Goal: Download file/media

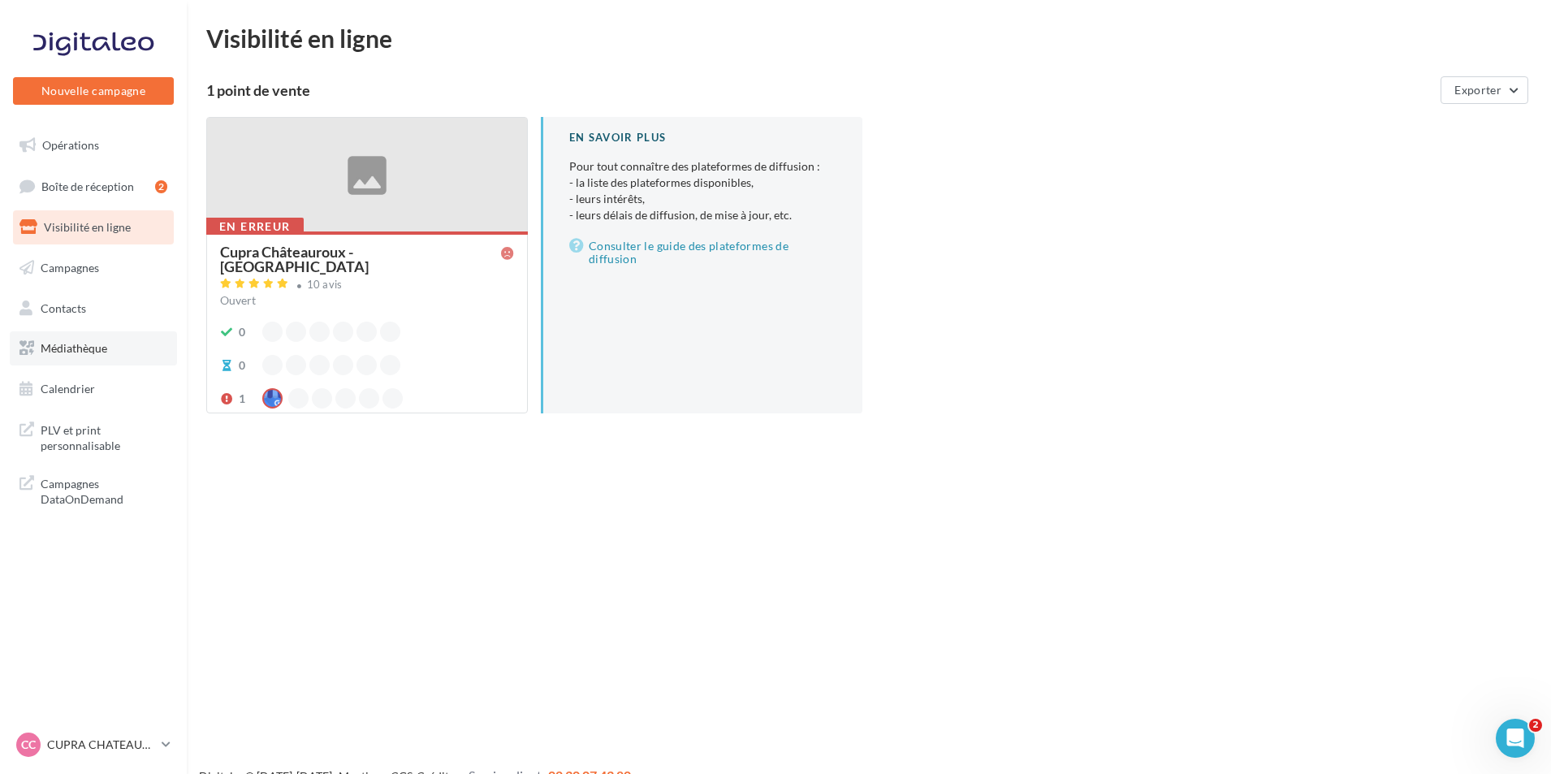
click at [123, 363] on link "Médiathèque" at bounding box center [93, 348] width 167 height 34
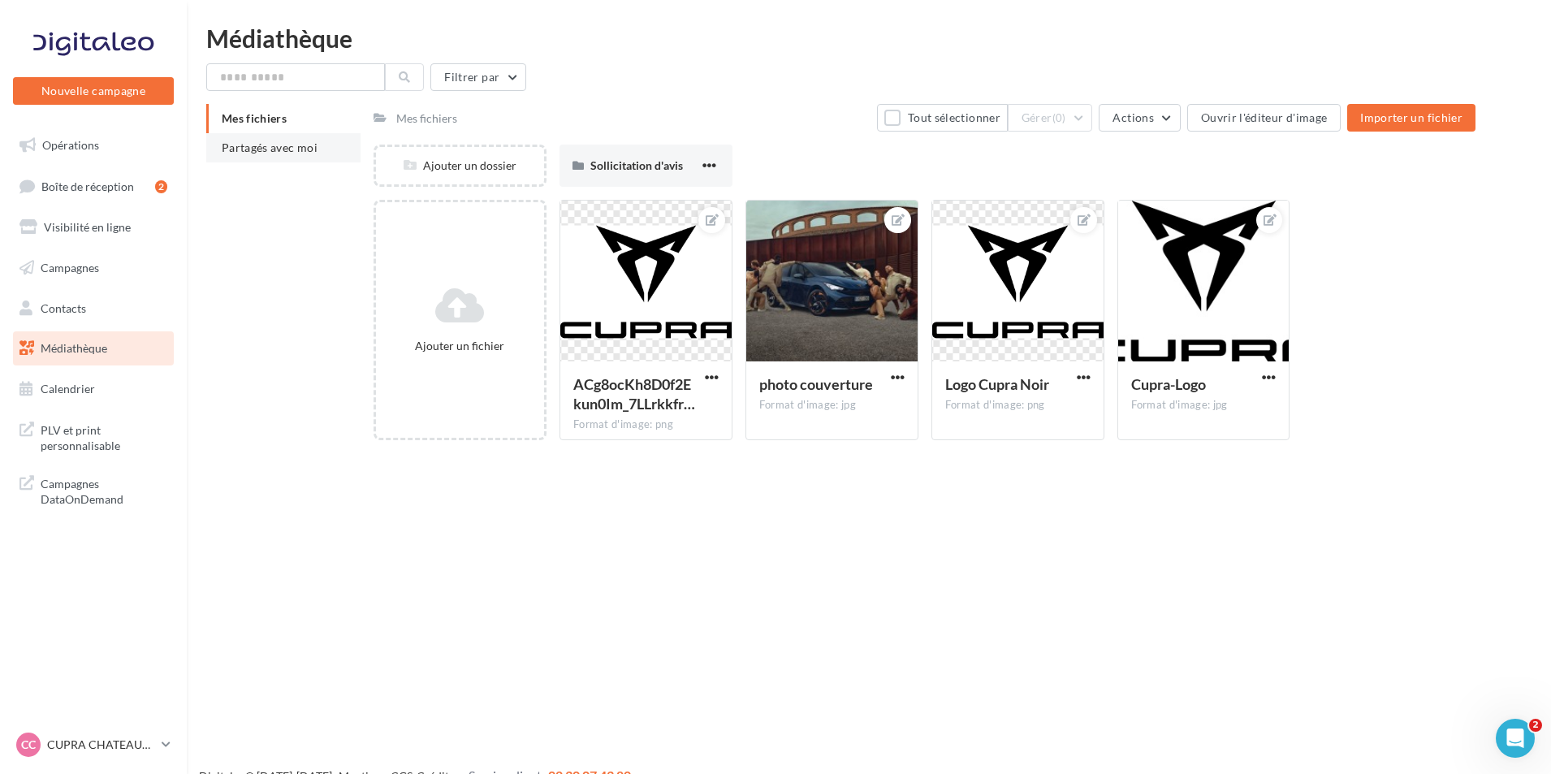
click at [322, 152] on li "Partagés avec moi" at bounding box center [283, 147] width 154 height 29
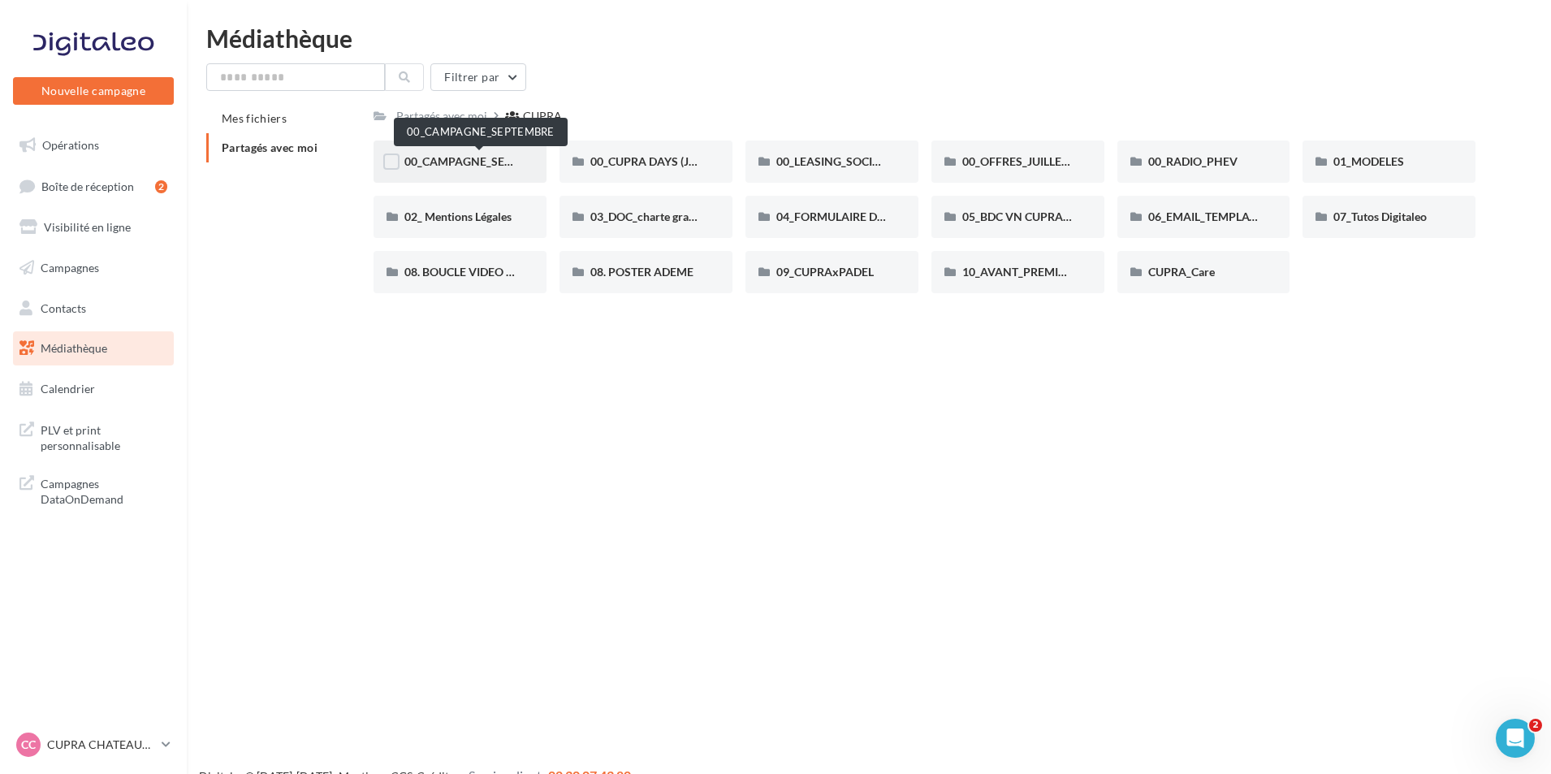
click at [465, 152] on div "00_CAMPAGNE_SEPTEMBRE" at bounding box center [459, 161] width 173 height 42
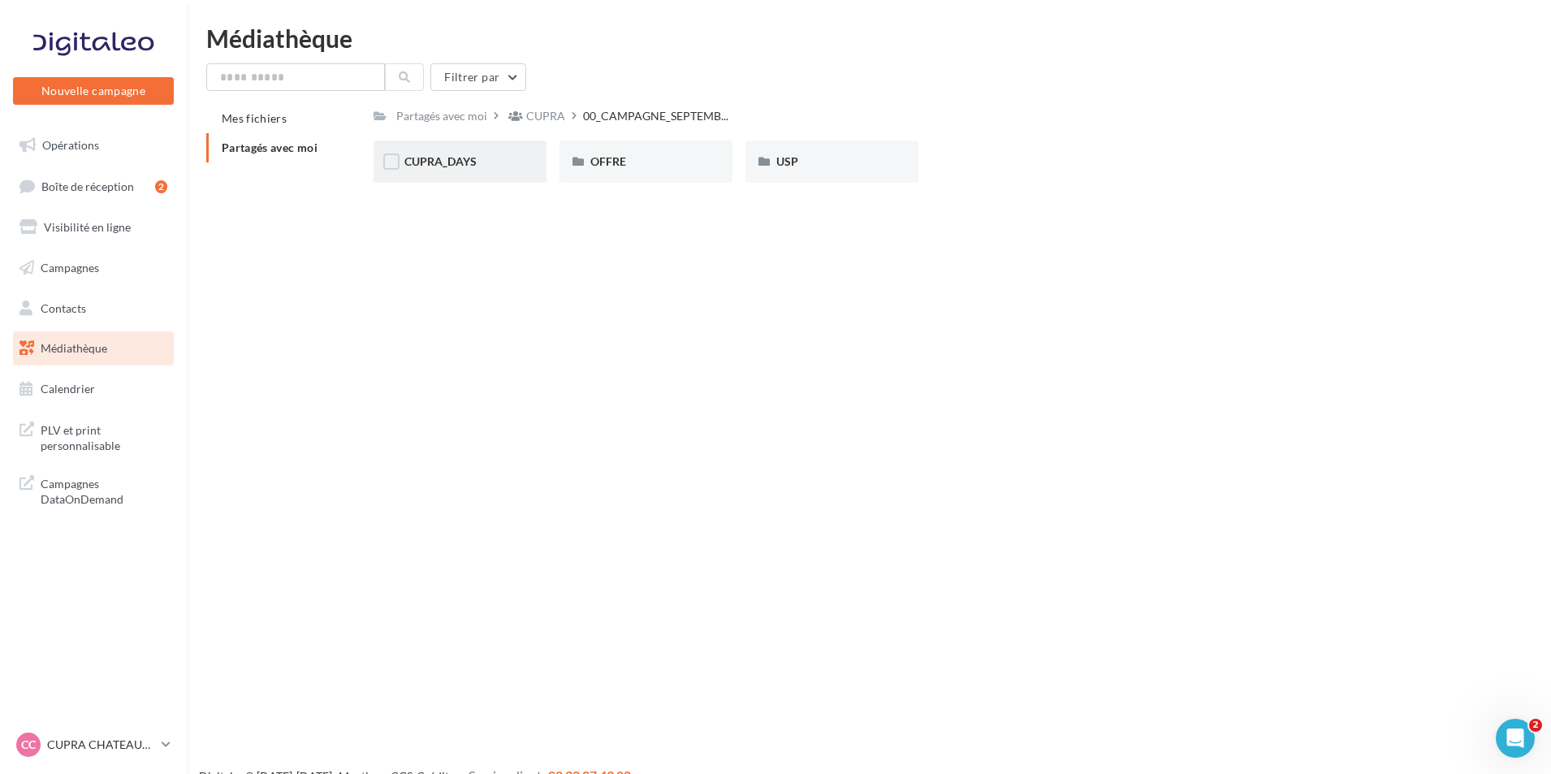
click at [472, 171] on div "CUPRA_DAYS" at bounding box center [459, 161] width 173 height 42
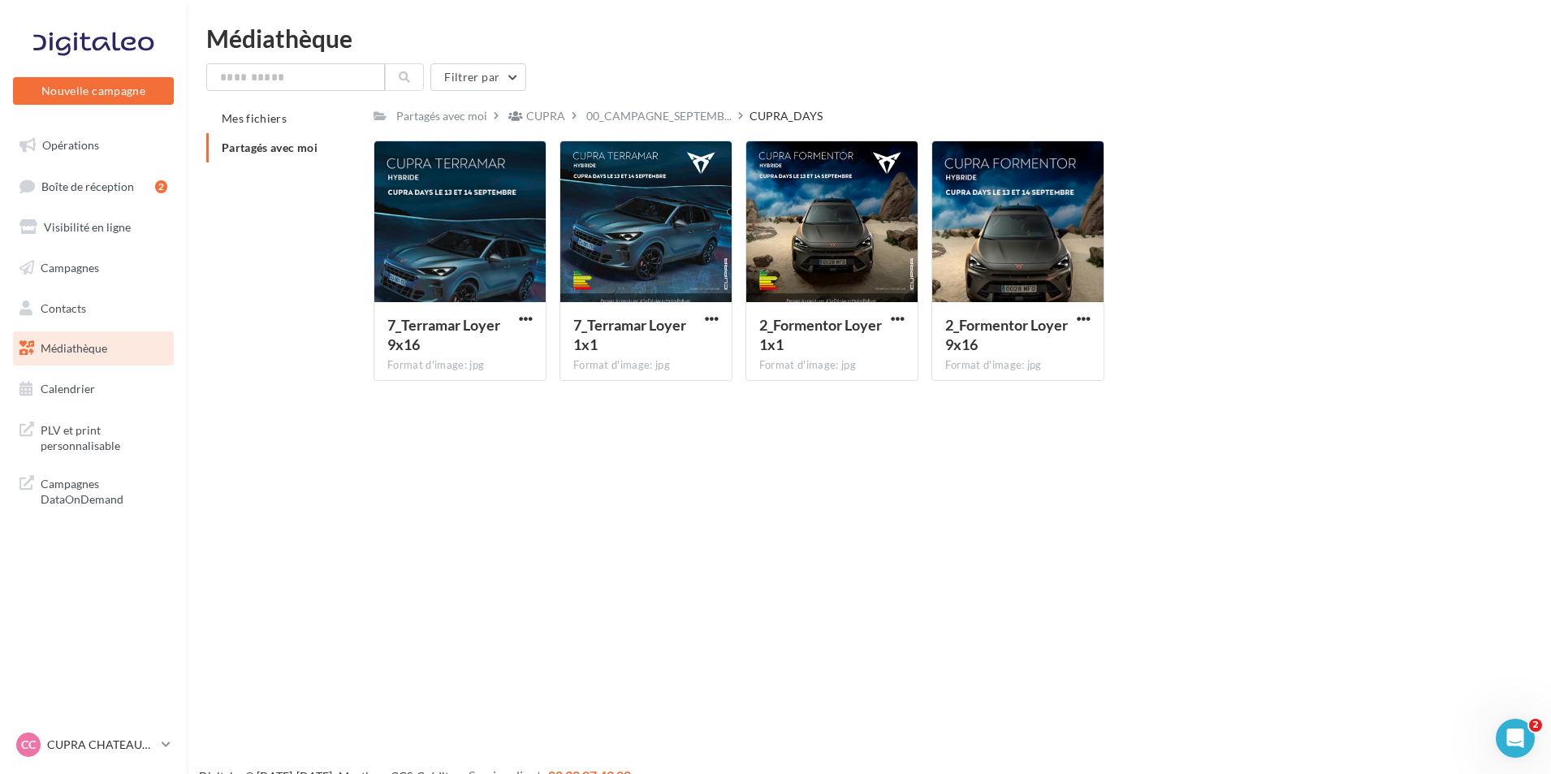
click at [309, 144] on span "Partagés avec moi" at bounding box center [270, 147] width 96 height 14
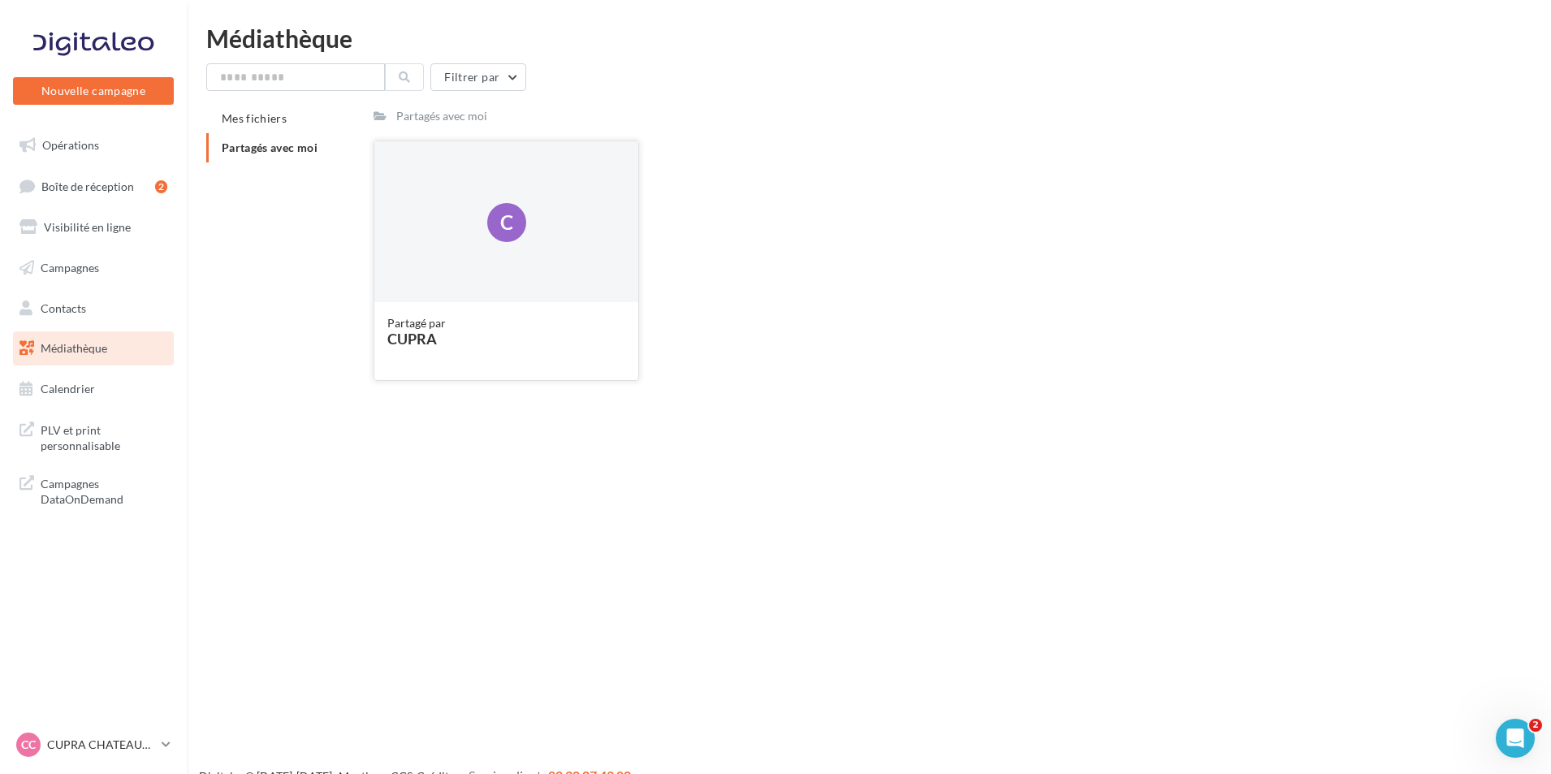
click at [516, 270] on div "C" at bounding box center [506, 222] width 264 height 162
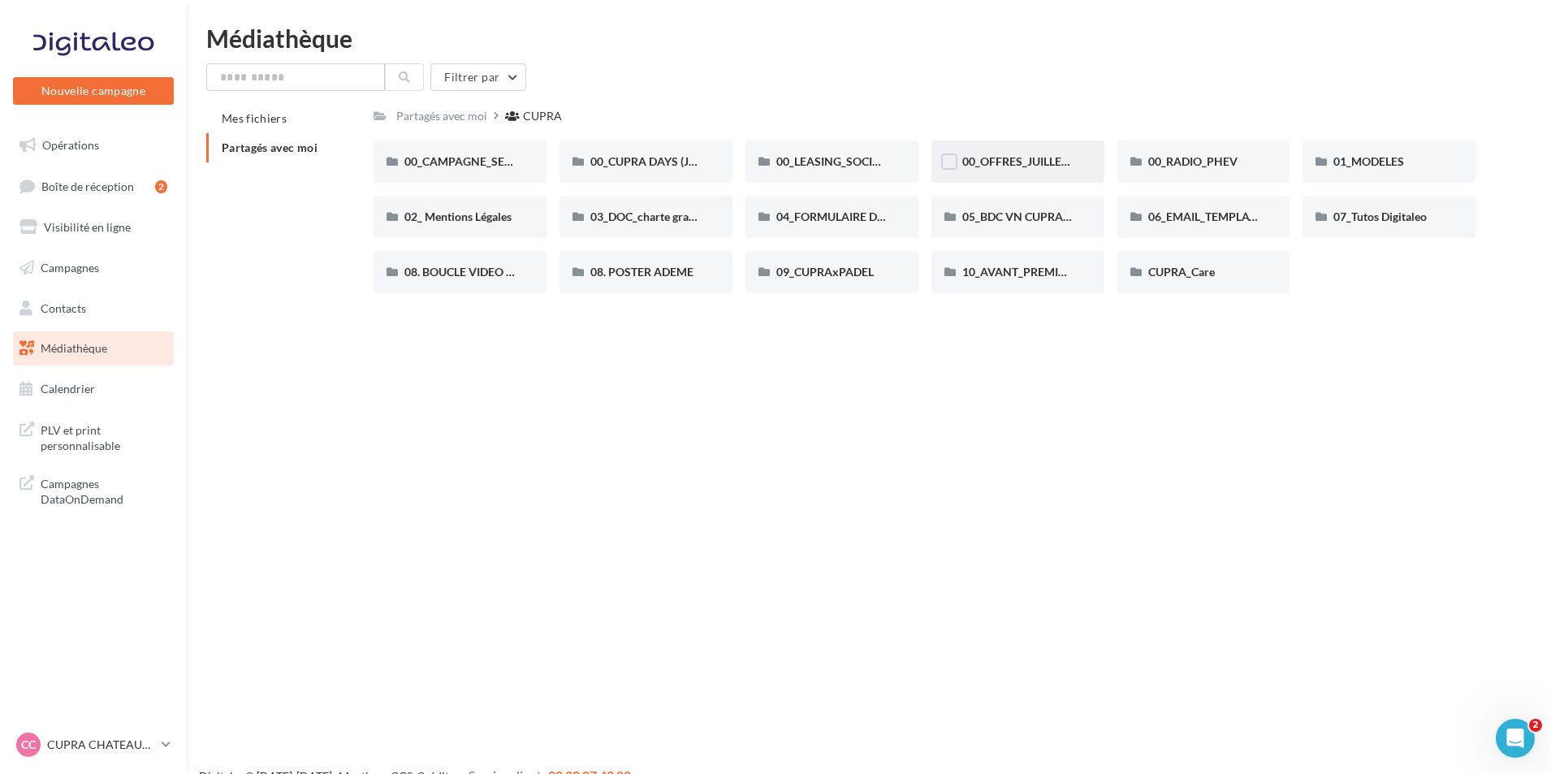
click at [1035, 169] on div "00_OFFRES_JUILLET AOÛT" at bounding box center [1017, 161] width 111 height 16
click at [1390, 162] on span "01_MODELES" at bounding box center [1368, 161] width 71 height 14
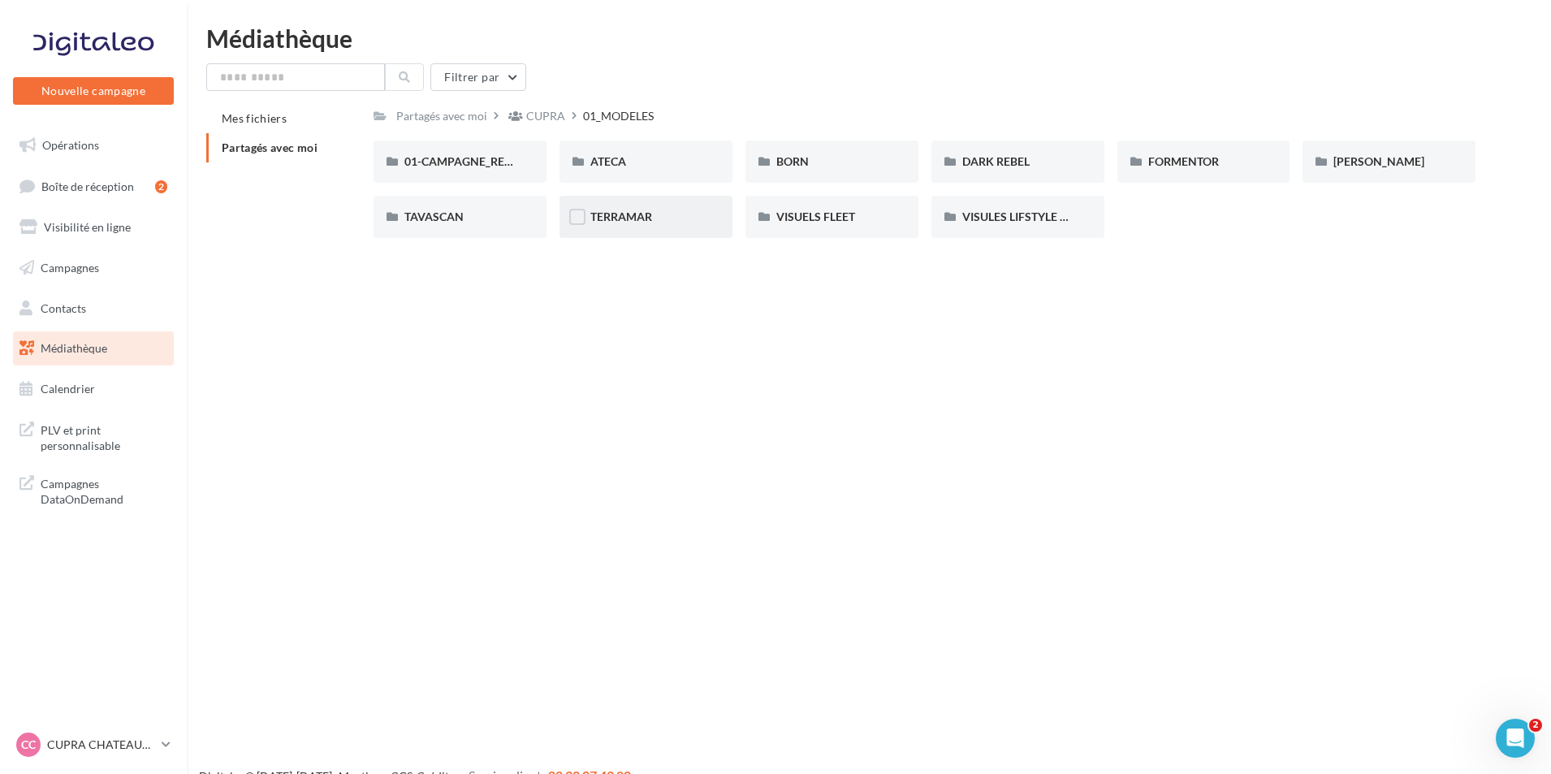
click at [658, 227] on div "TERRAMAR" at bounding box center [645, 217] width 173 height 42
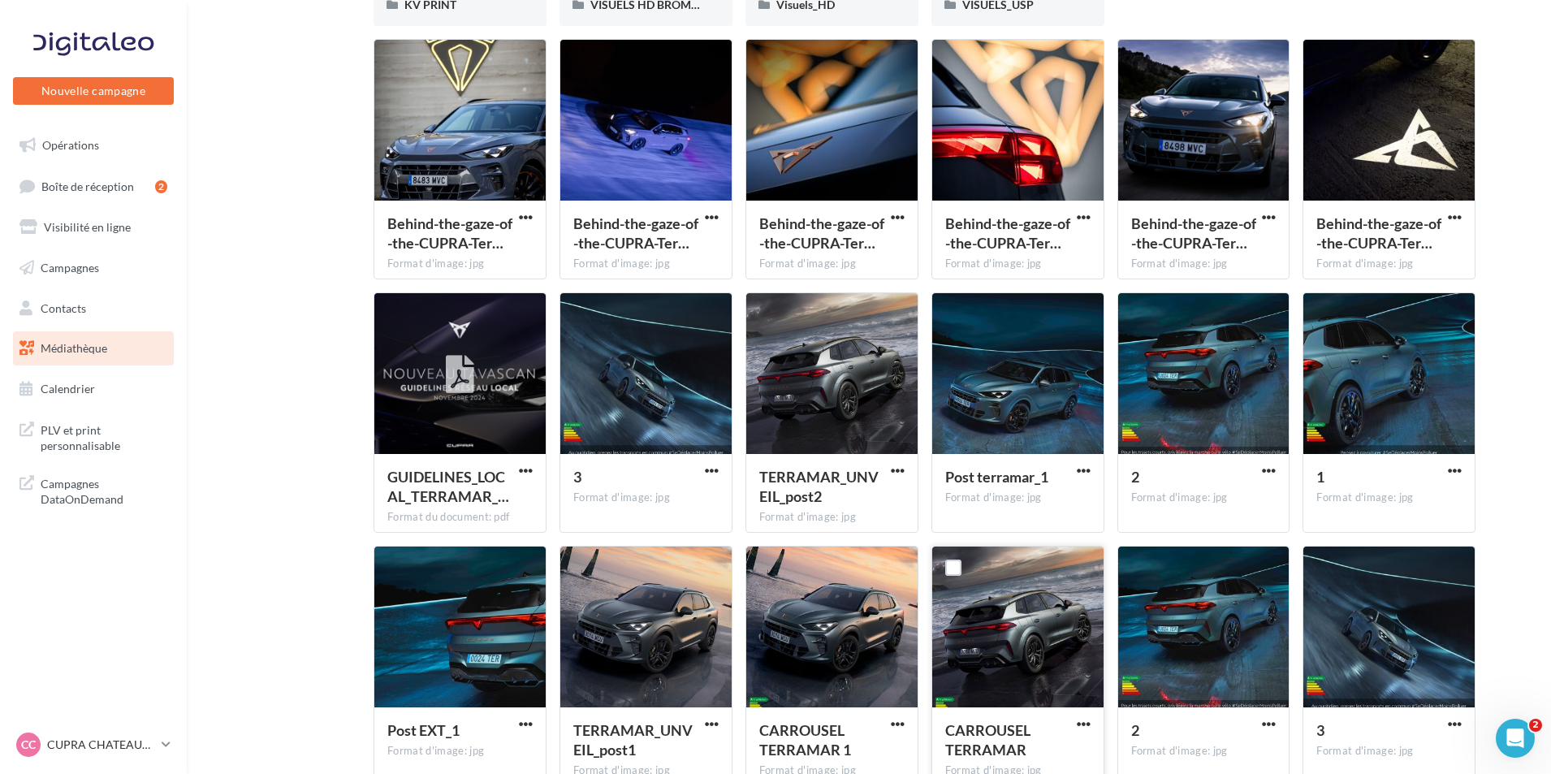
scroll to position [244, 0]
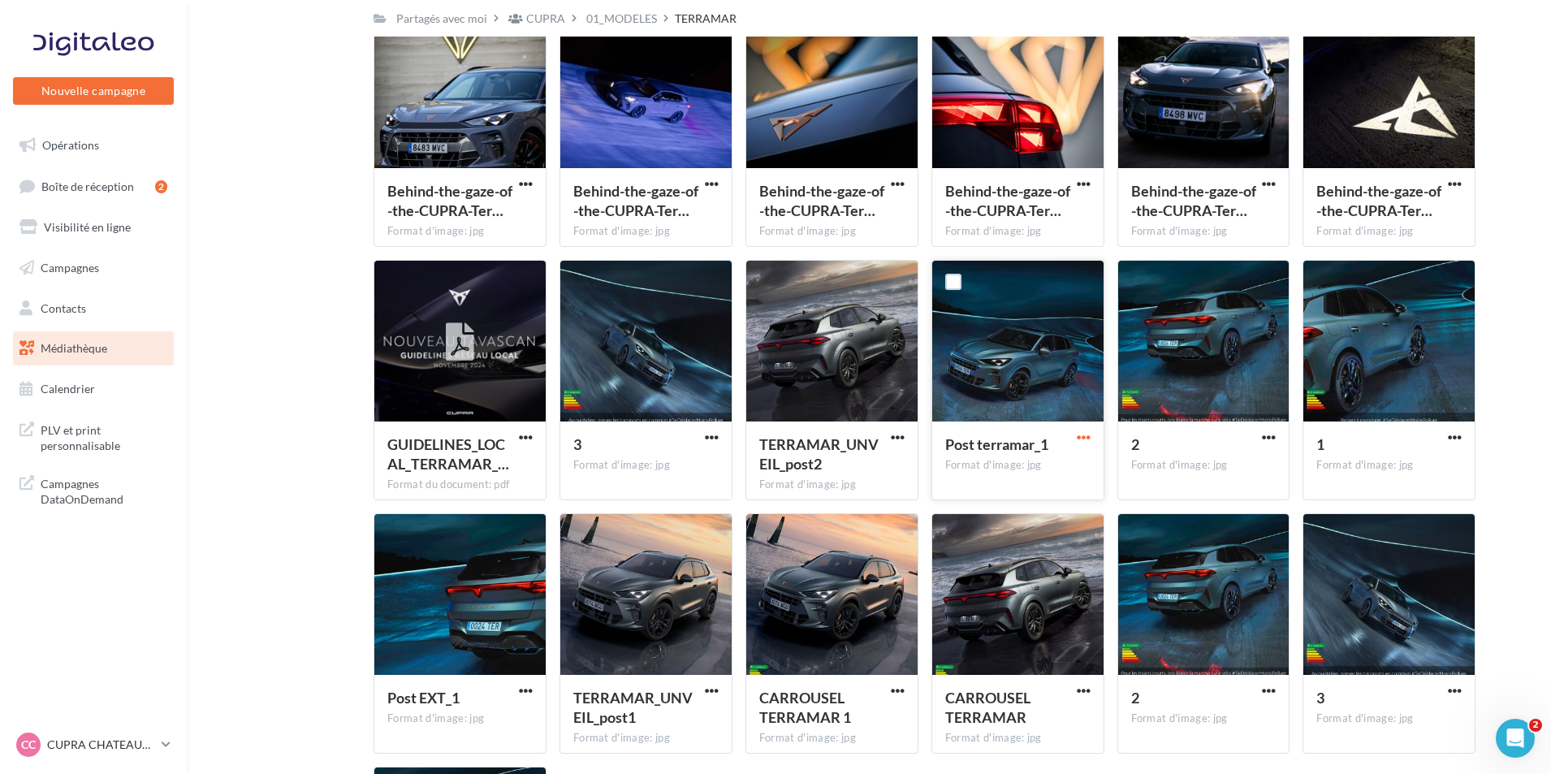
click at [1081, 434] on span "button" at bounding box center [1084, 437] width 14 height 14
click at [1029, 469] on button "Télécharger" at bounding box center [1012, 470] width 162 height 42
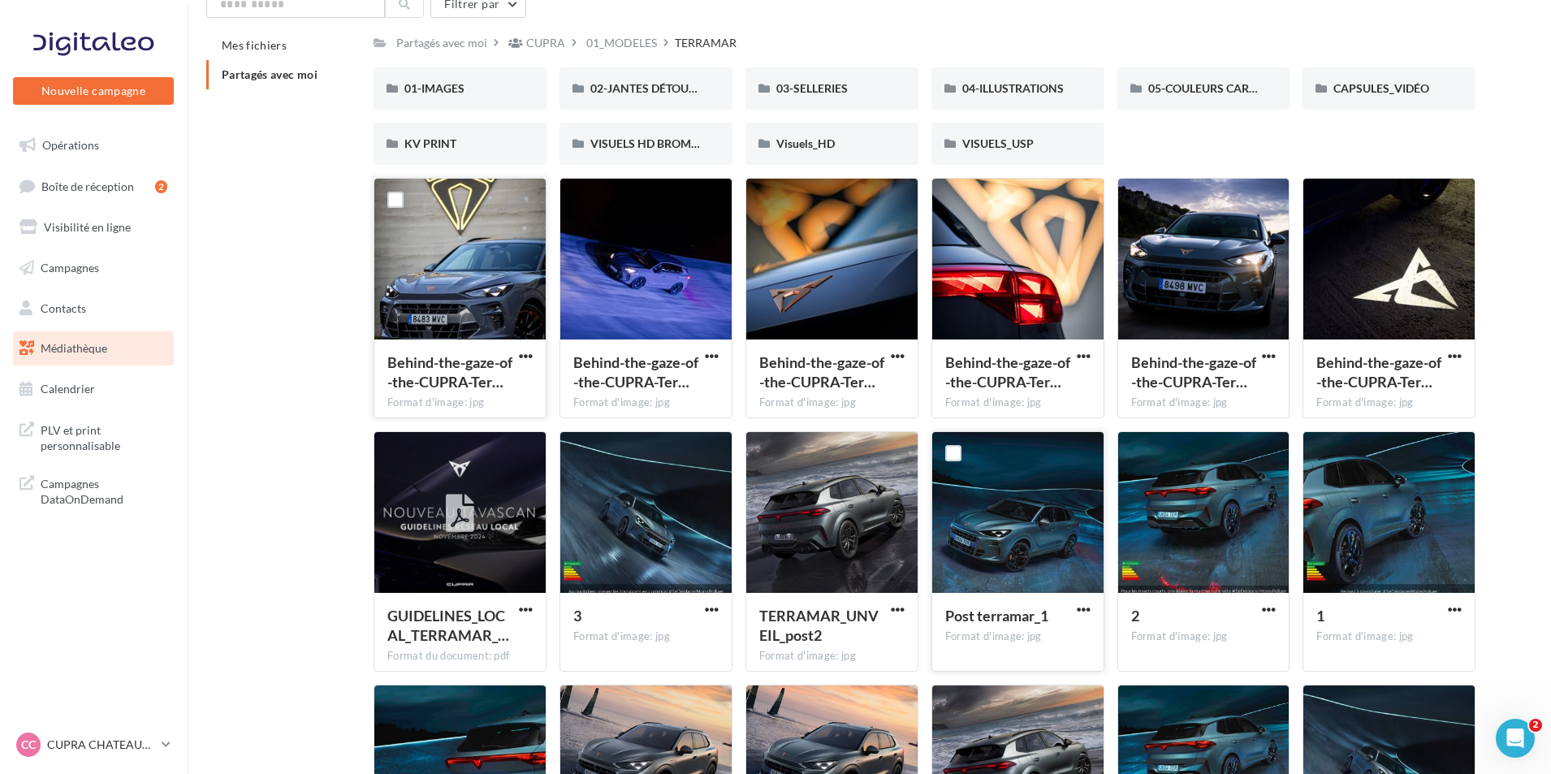
scroll to position [0, 0]
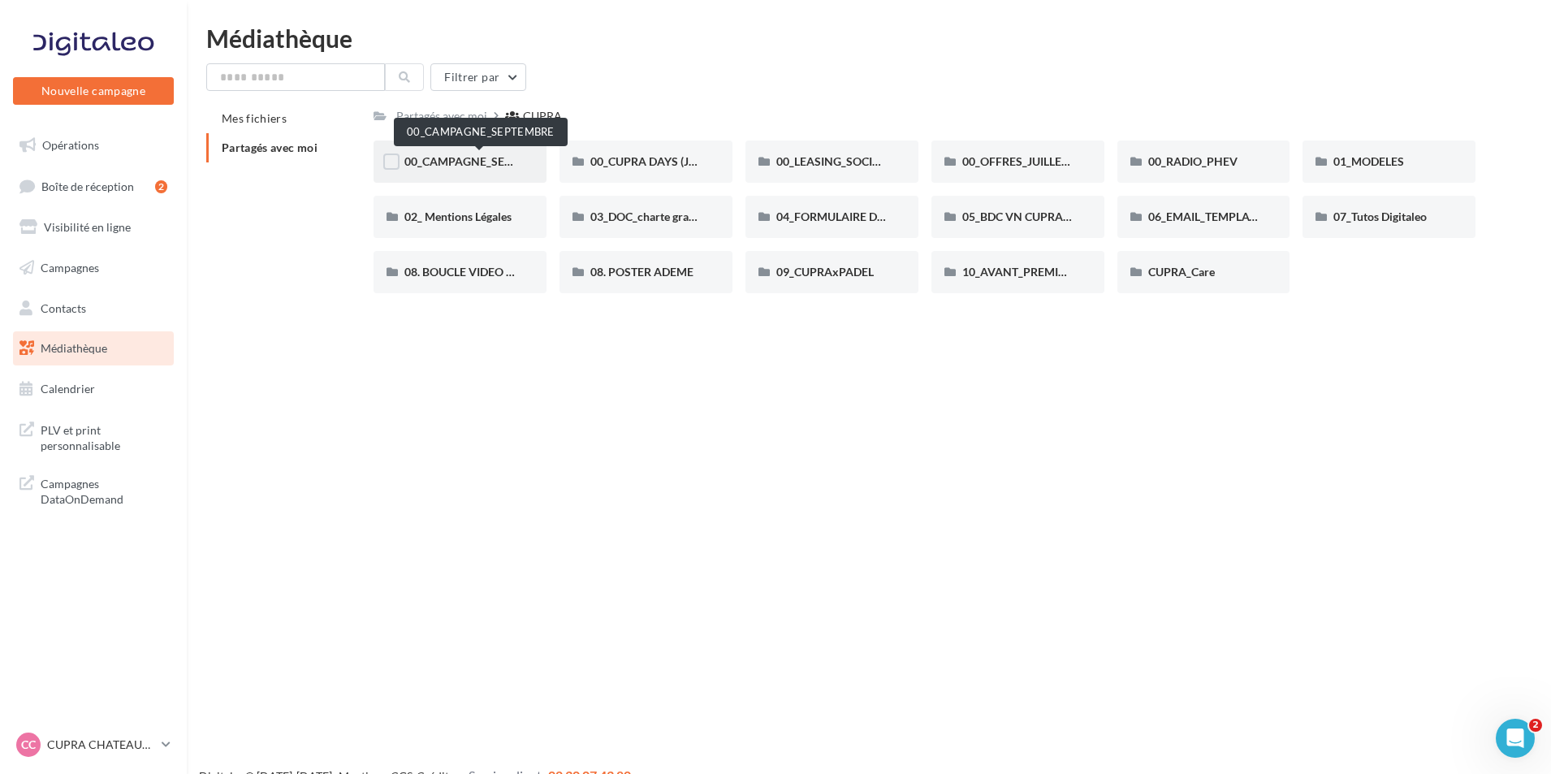
click at [498, 160] on span "00_CAMPAGNE_SEPTEMBRE" at bounding box center [480, 161] width 152 height 14
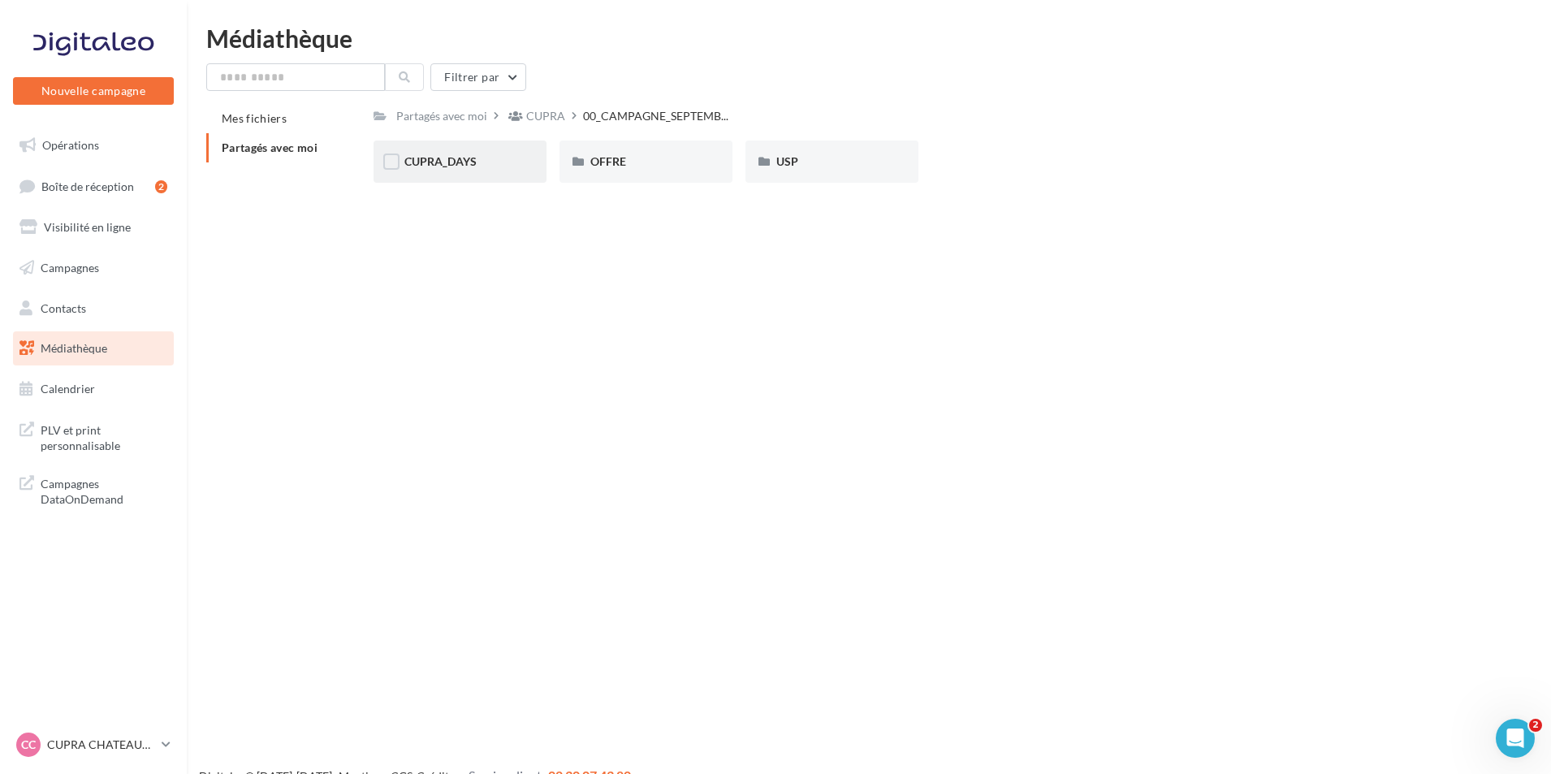
click at [502, 162] on div "CUPRA_DAYS" at bounding box center [459, 161] width 111 height 16
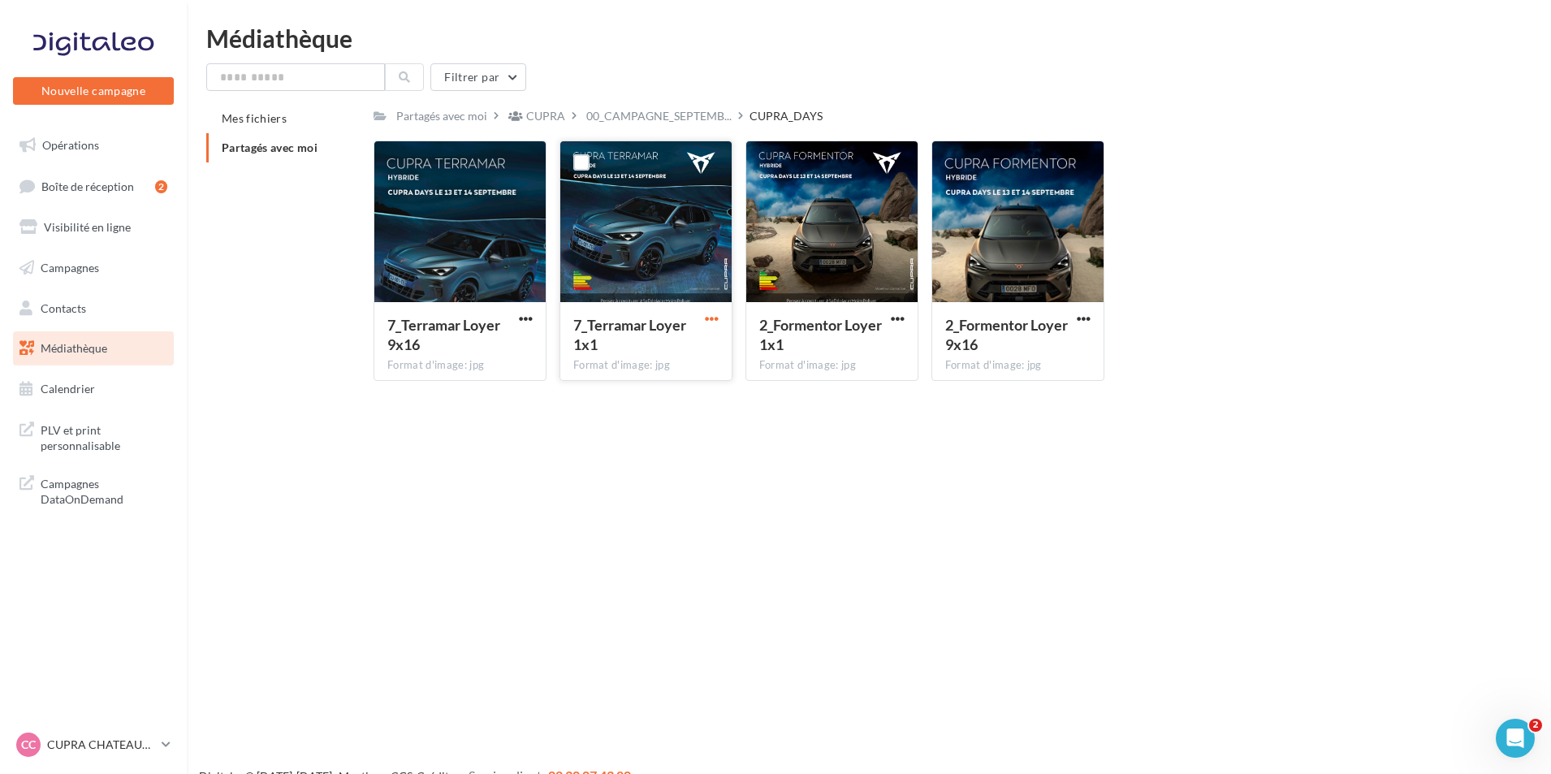
click at [706, 320] on span "button" at bounding box center [712, 319] width 14 height 14
click at [669, 356] on button "Télécharger" at bounding box center [640, 351] width 162 height 42
click at [1081, 314] on span "button" at bounding box center [1084, 319] width 14 height 14
click at [1025, 343] on button "Télécharger" at bounding box center [1012, 351] width 162 height 42
click at [259, 149] on span "Partagés avec moi" at bounding box center [270, 147] width 96 height 14
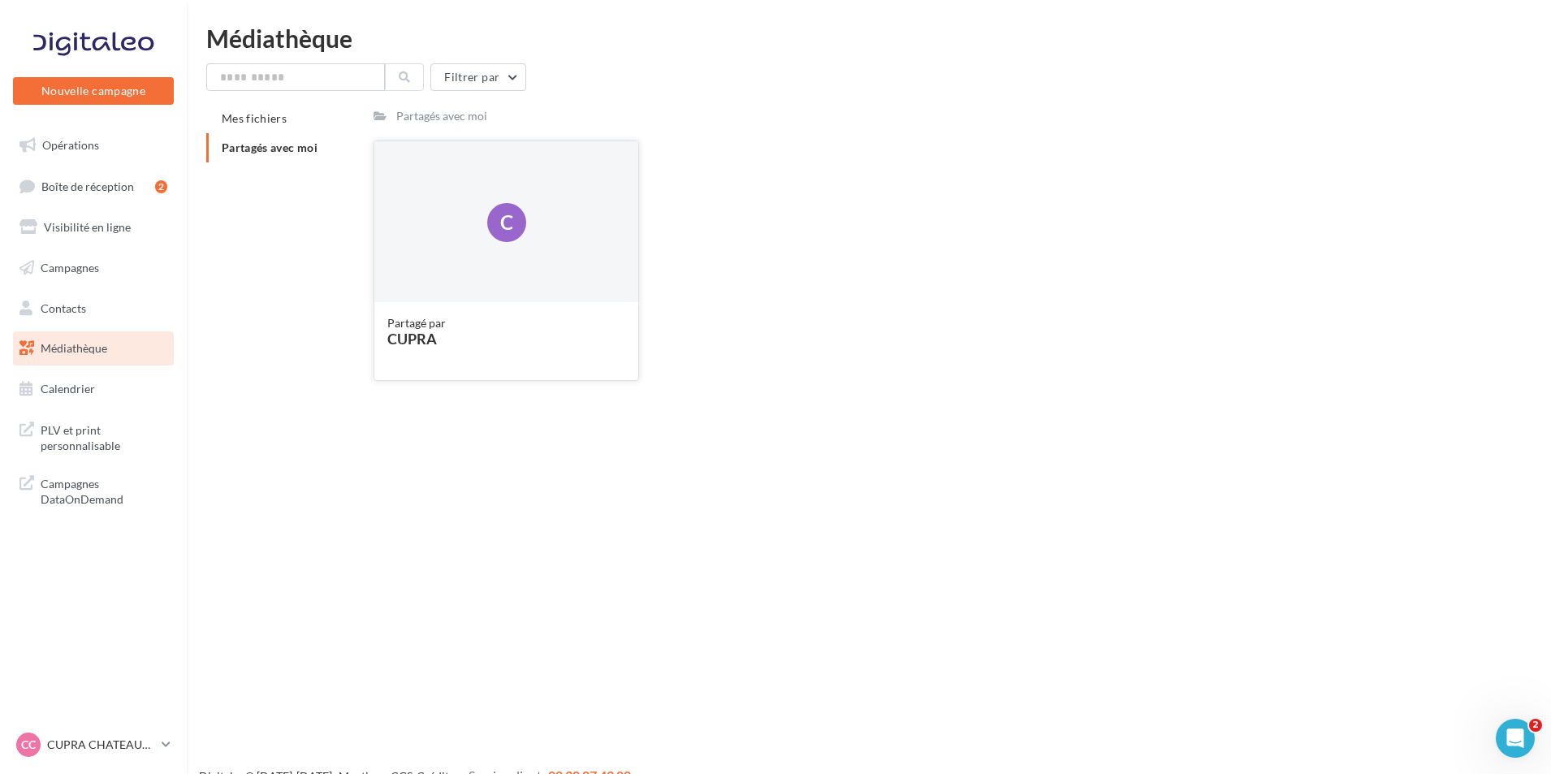
click at [473, 235] on div "C" at bounding box center [506, 222] width 264 height 162
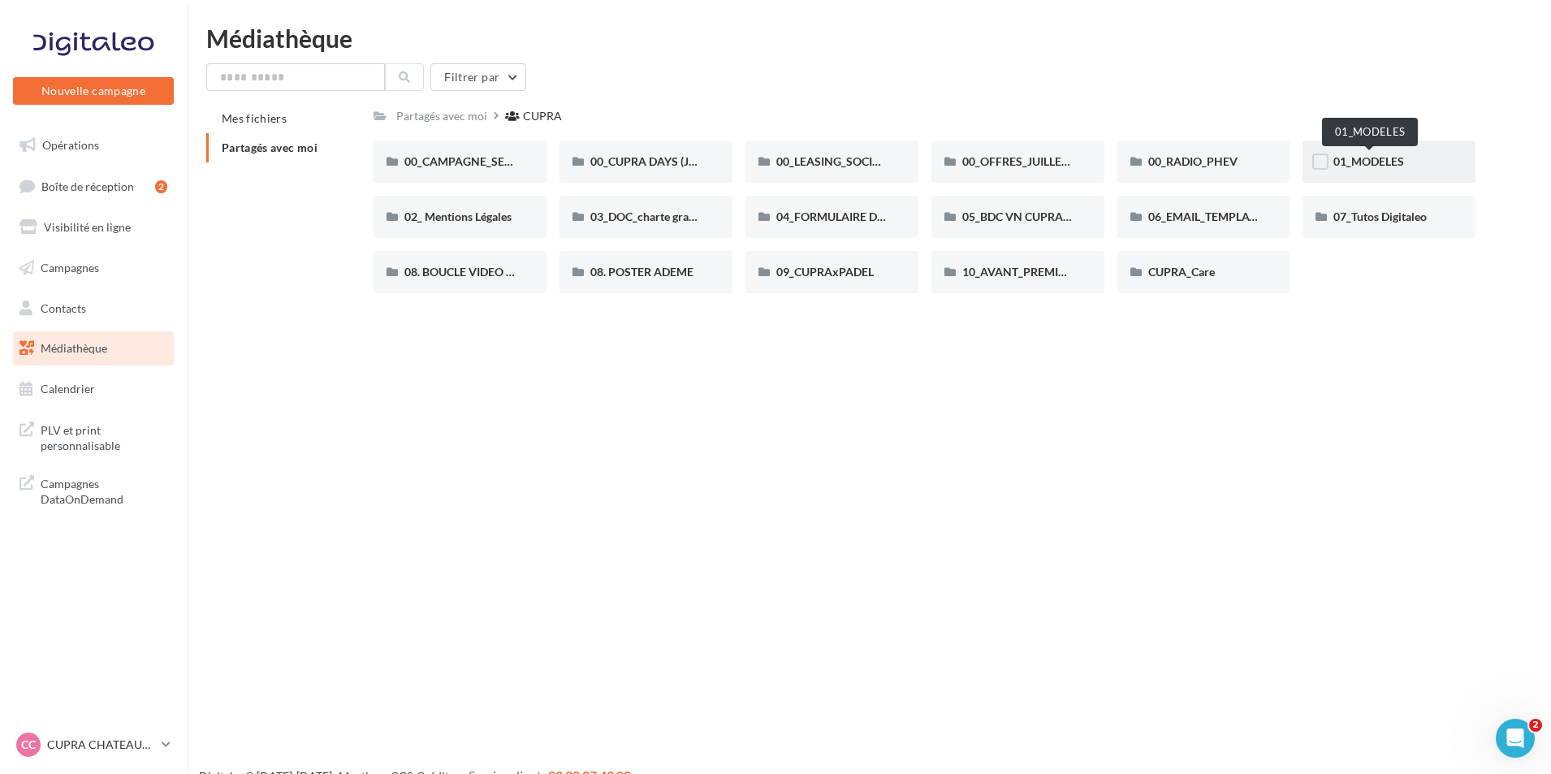
click at [1380, 159] on span "01_MODELES" at bounding box center [1368, 161] width 71 height 14
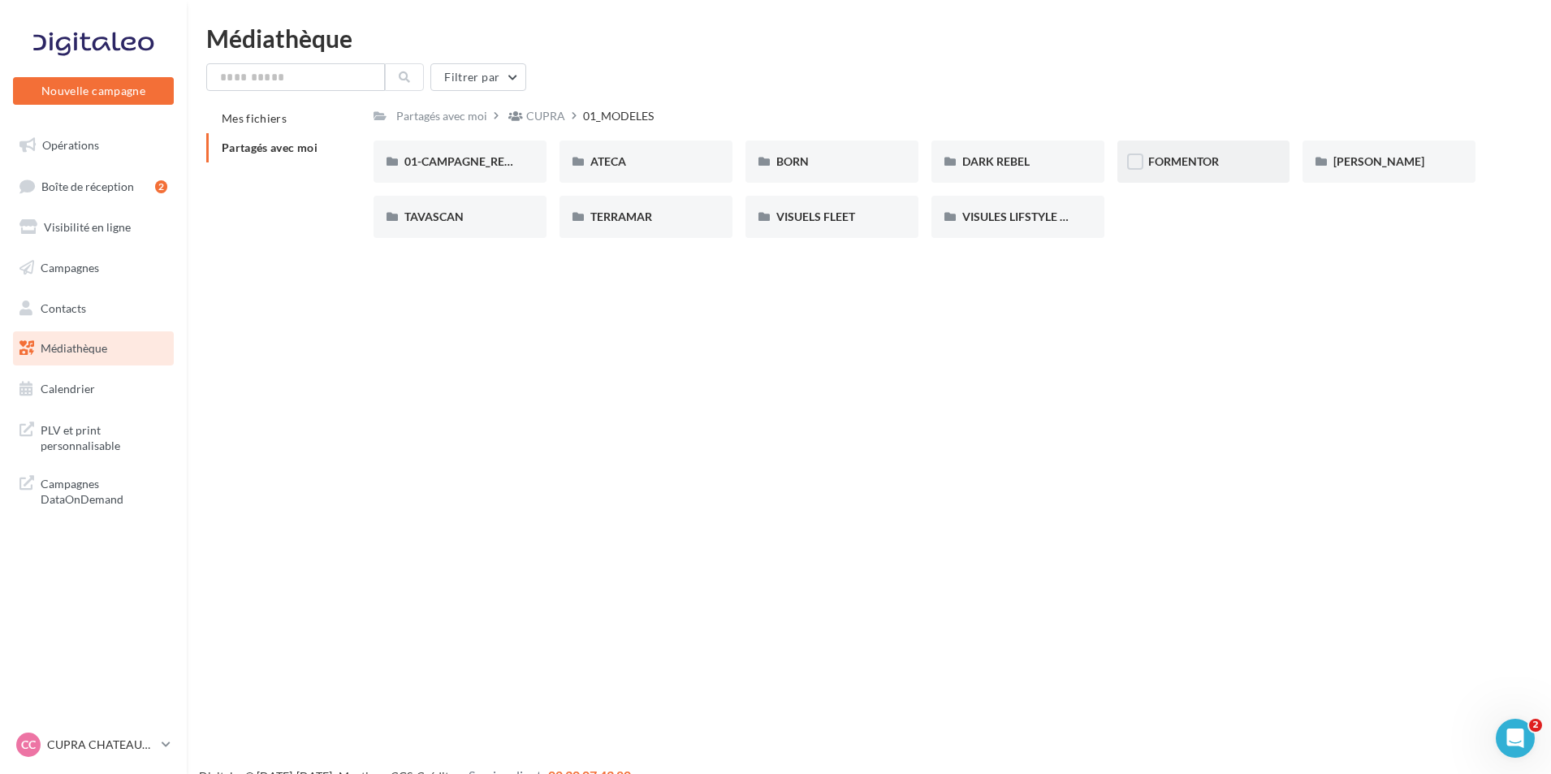
click at [1238, 154] on div "FORMENTOR" at bounding box center [1203, 161] width 111 height 16
click at [503, 163] on div "01-IMAGES" at bounding box center [459, 161] width 111 height 16
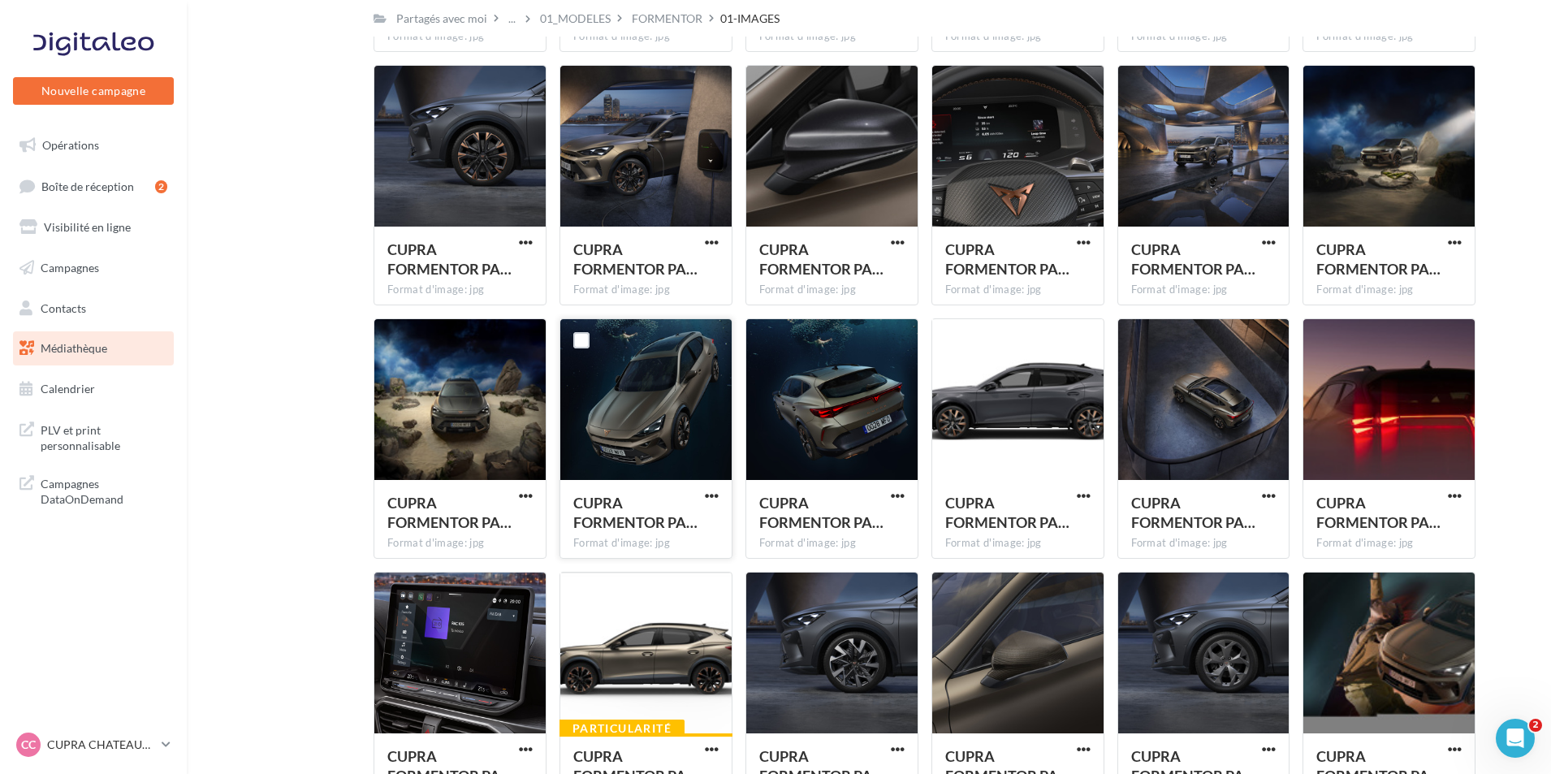
scroll to position [1867, 0]
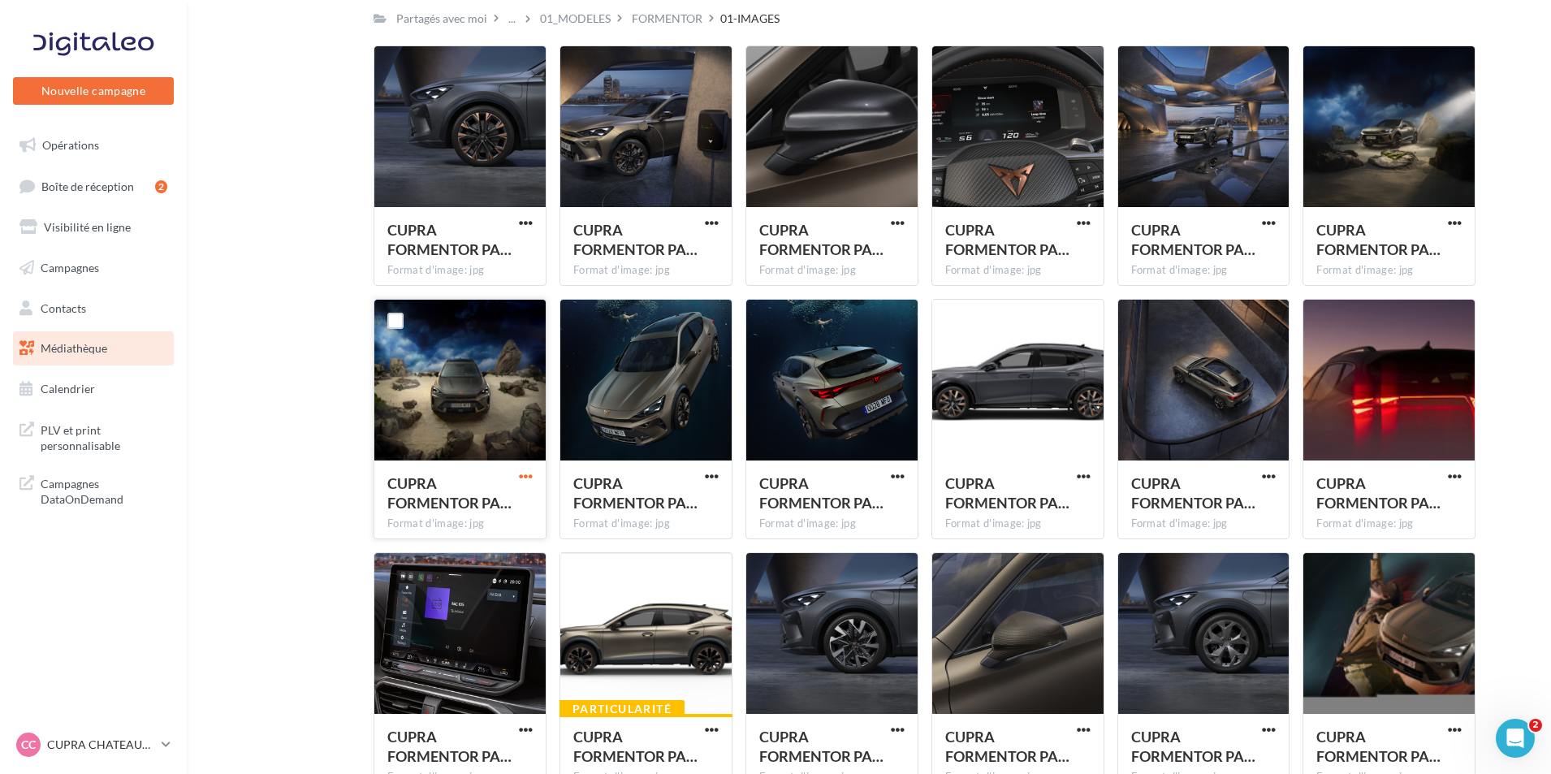
click at [528, 478] on span "button" at bounding box center [526, 476] width 14 height 14
click at [485, 519] on button "Télécharger" at bounding box center [454, 509] width 162 height 42
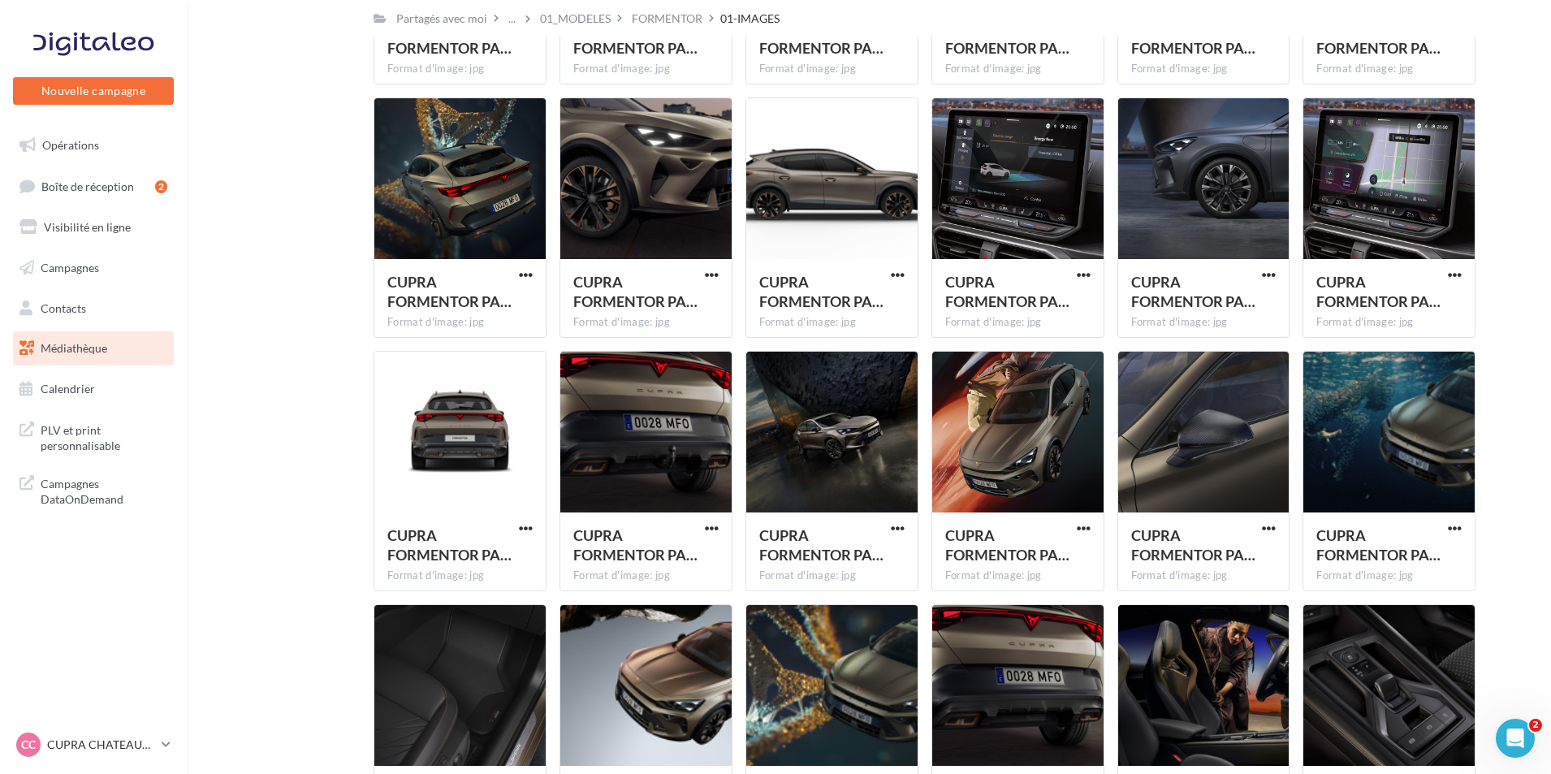
scroll to position [650, 0]
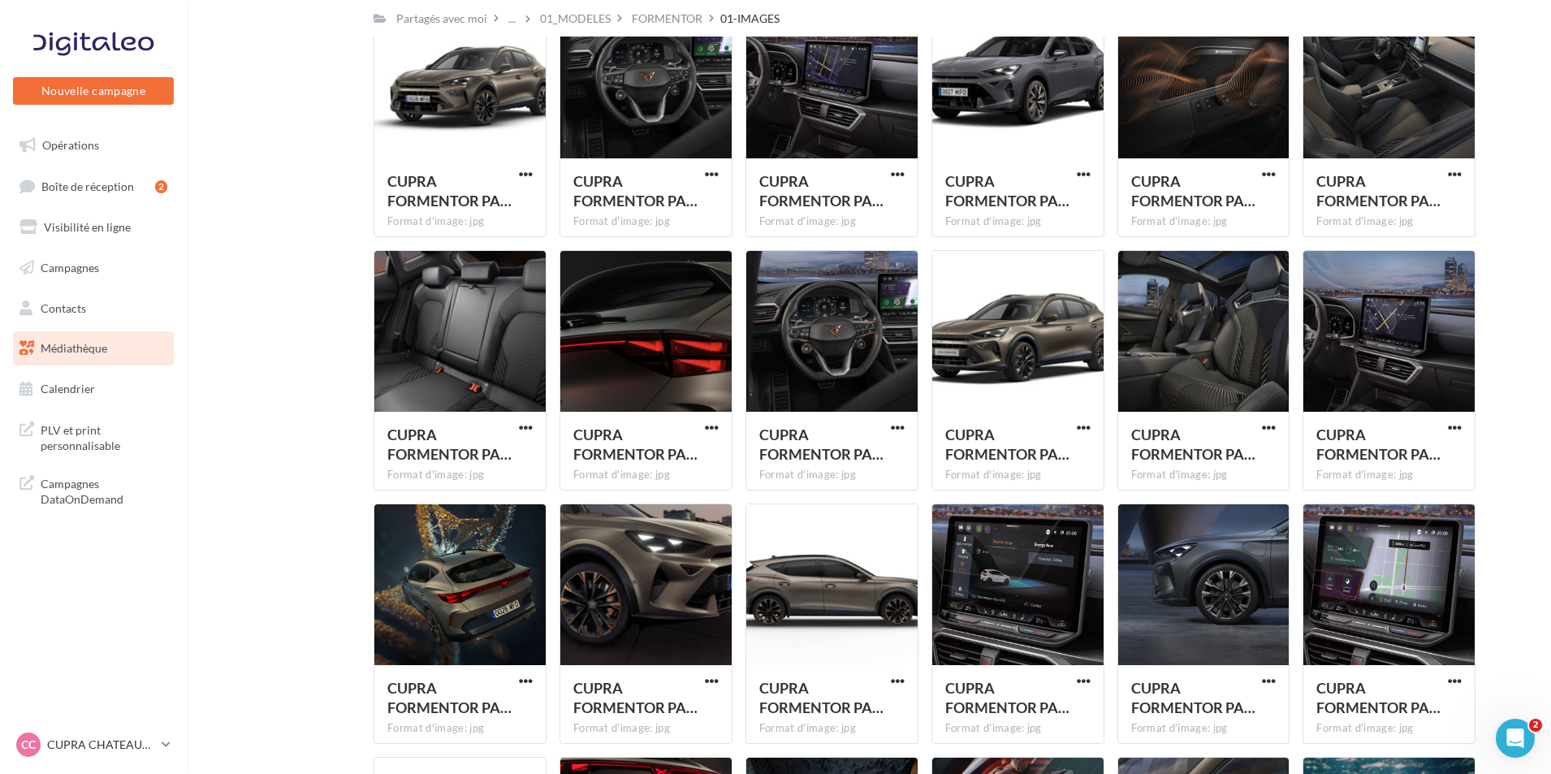
click at [114, 354] on link "Médiathèque" at bounding box center [93, 348] width 167 height 34
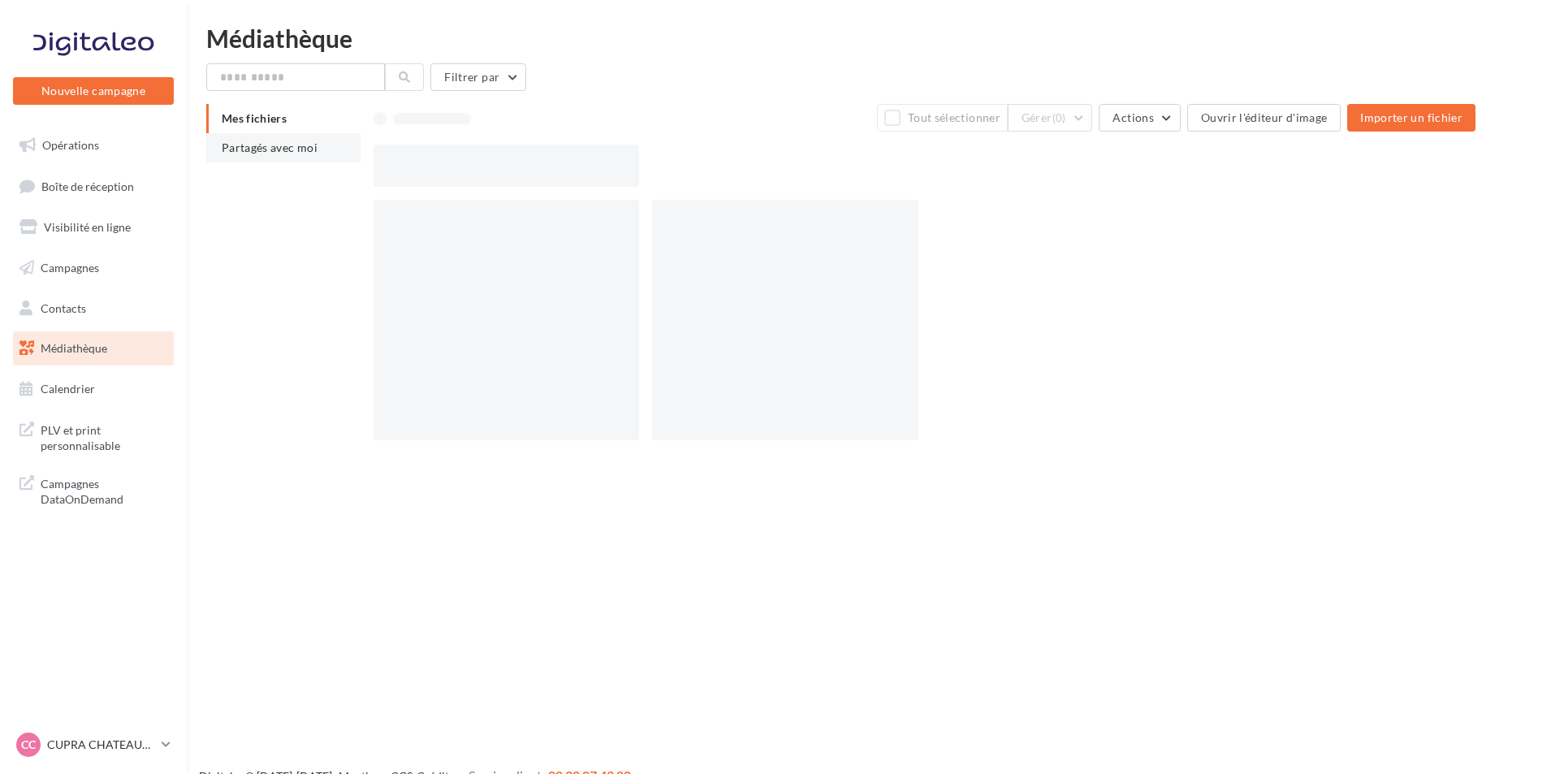
click at [294, 145] on span "Partagés avec moi" at bounding box center [270, 147] width 96 height 14
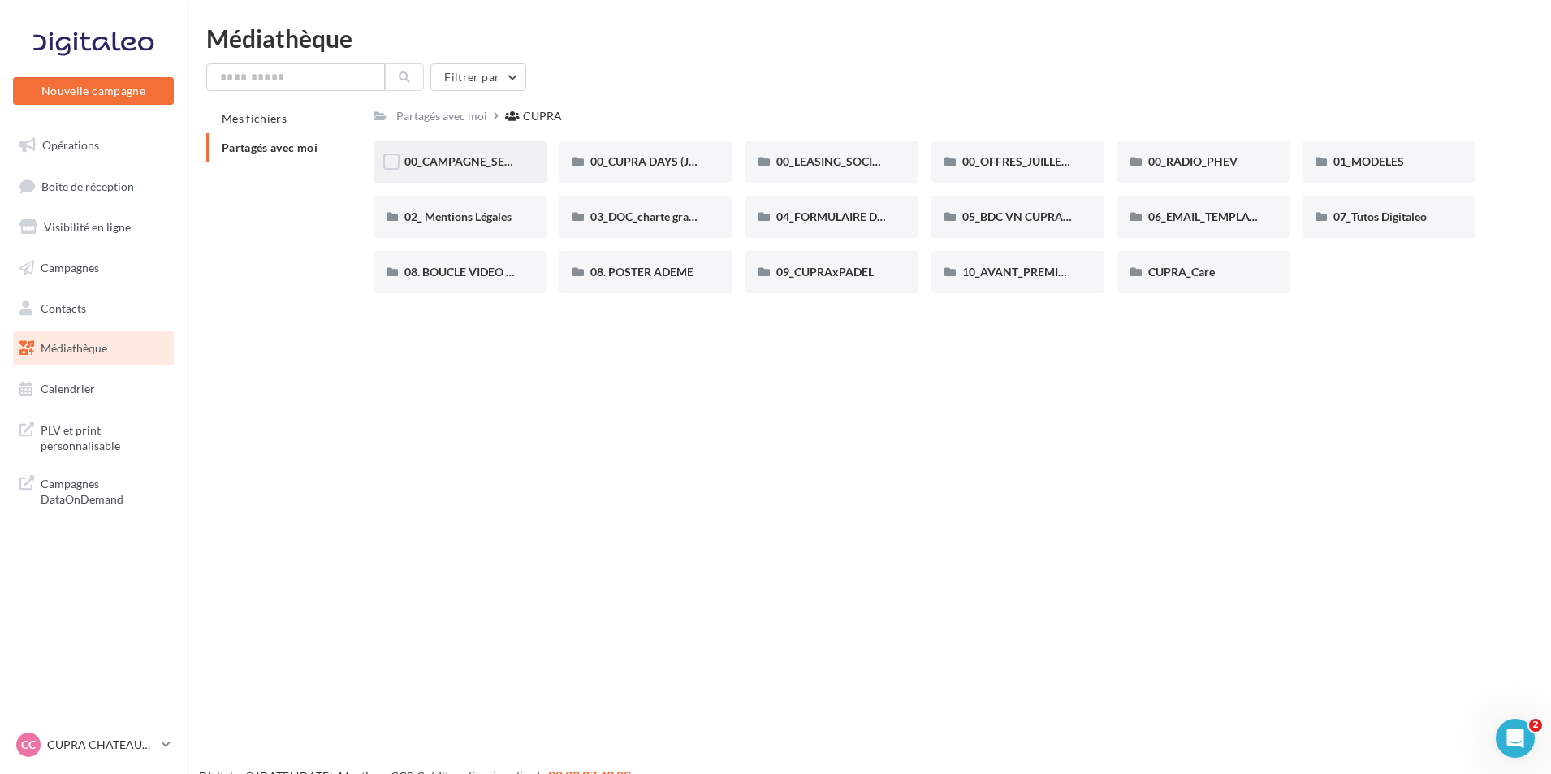
click at [487, 170] on div "00_CAMPAGNE_SEPTEMBRE" at bounding box center [459, 161] width 173 height 42
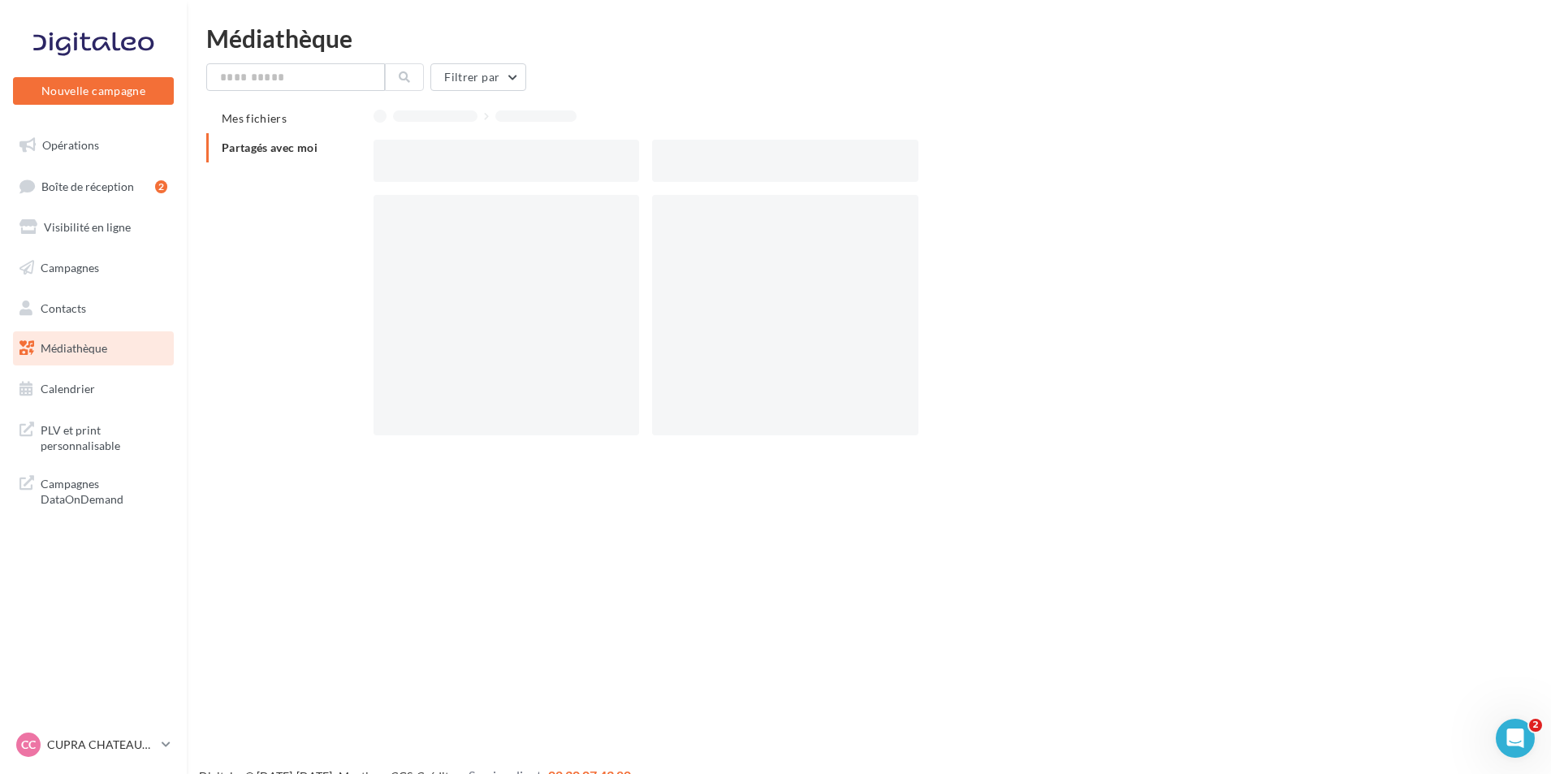
click at [487, 170] on div at bounding box center [505, 161] width 265 height 42
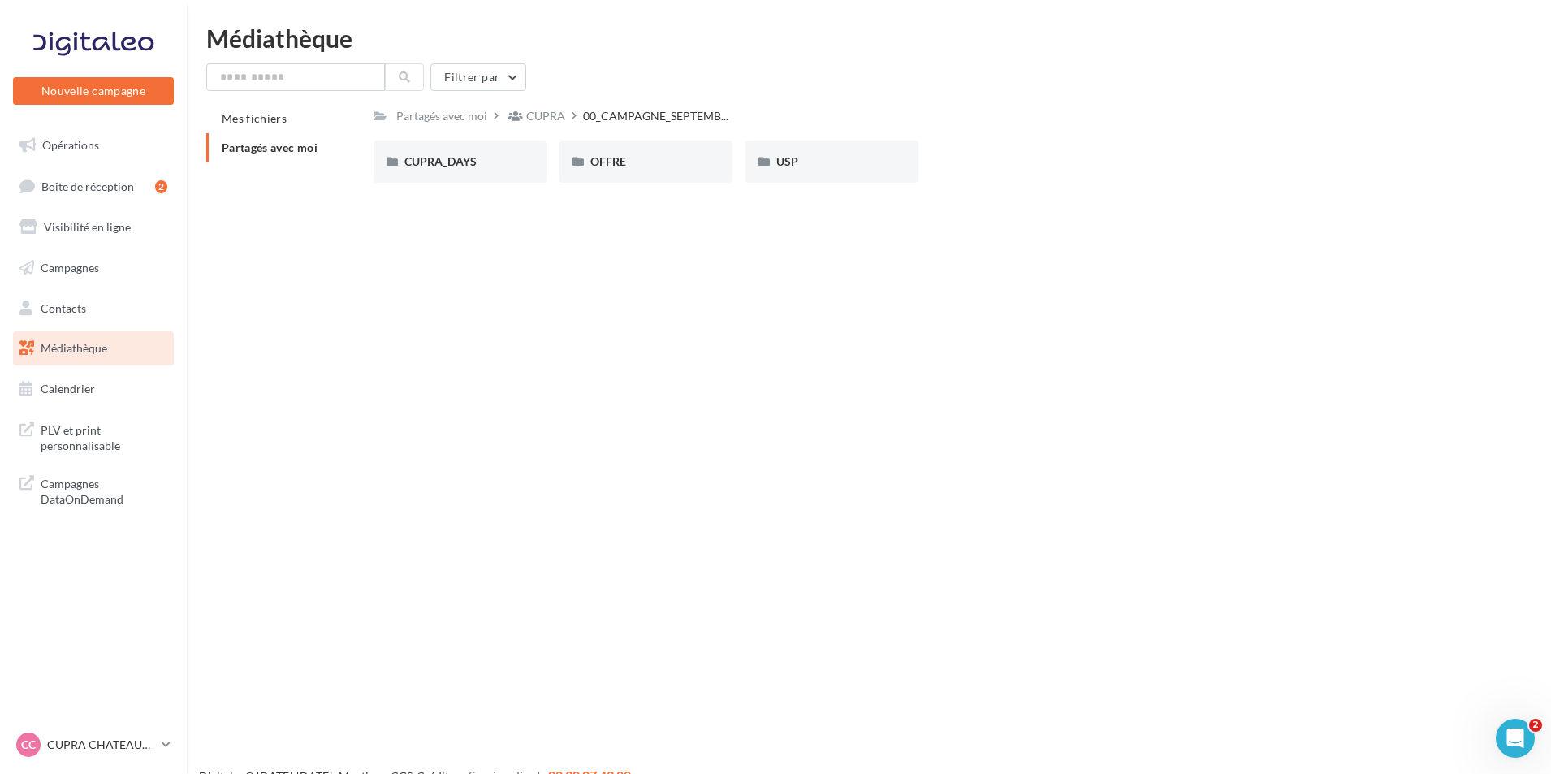
click at [487, 170] on div "CUPRA_DAYS" at bounding box center [459, 161] width 173 height 42
click at [691, 167] on div "OFFRE" at bounding box center [645, 161] width 111 height 16
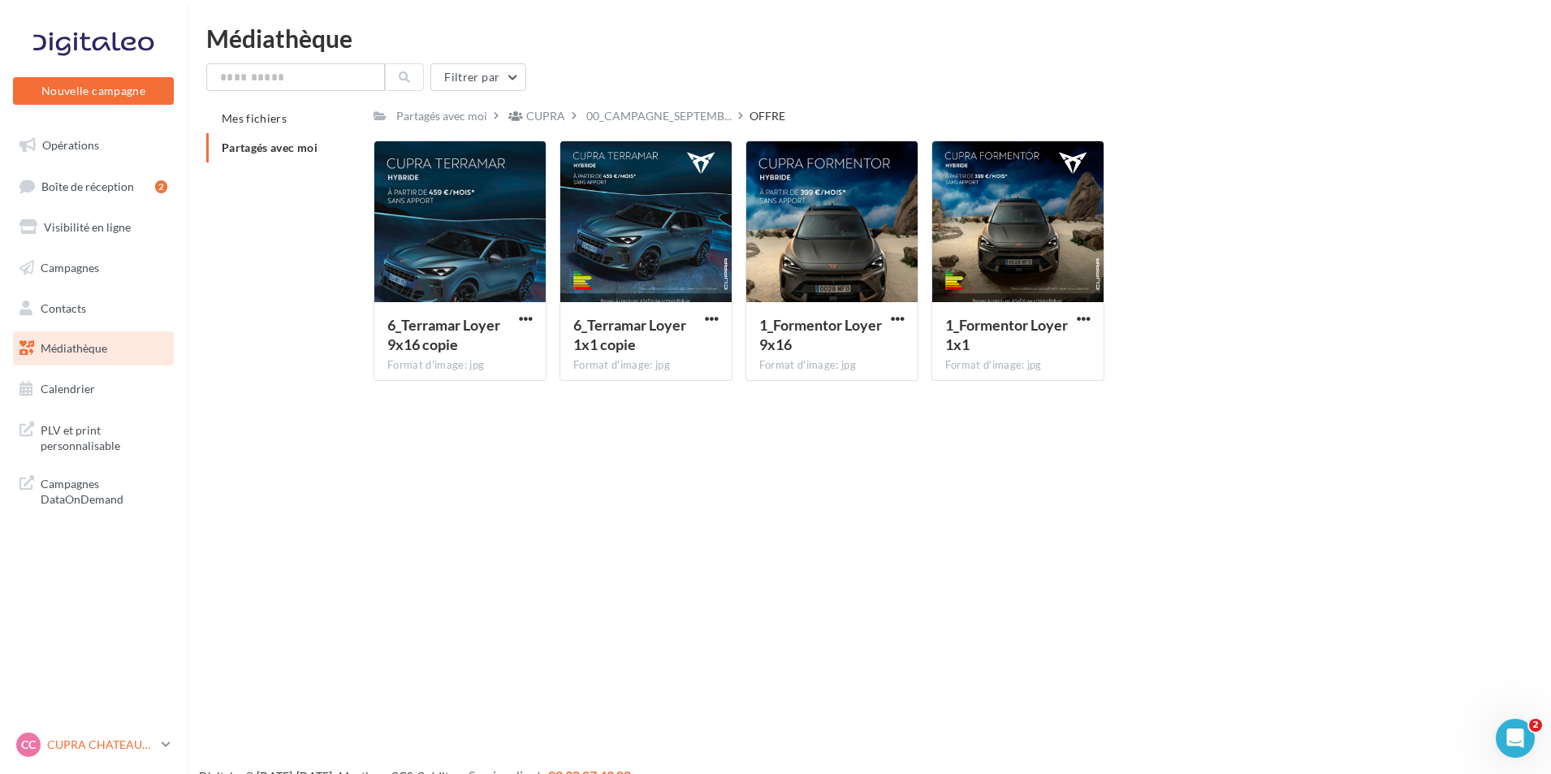
click at [100, 744] on p "CUPRA CHATEAUROUX" at bounding box center [101, 744] width 108 height 16
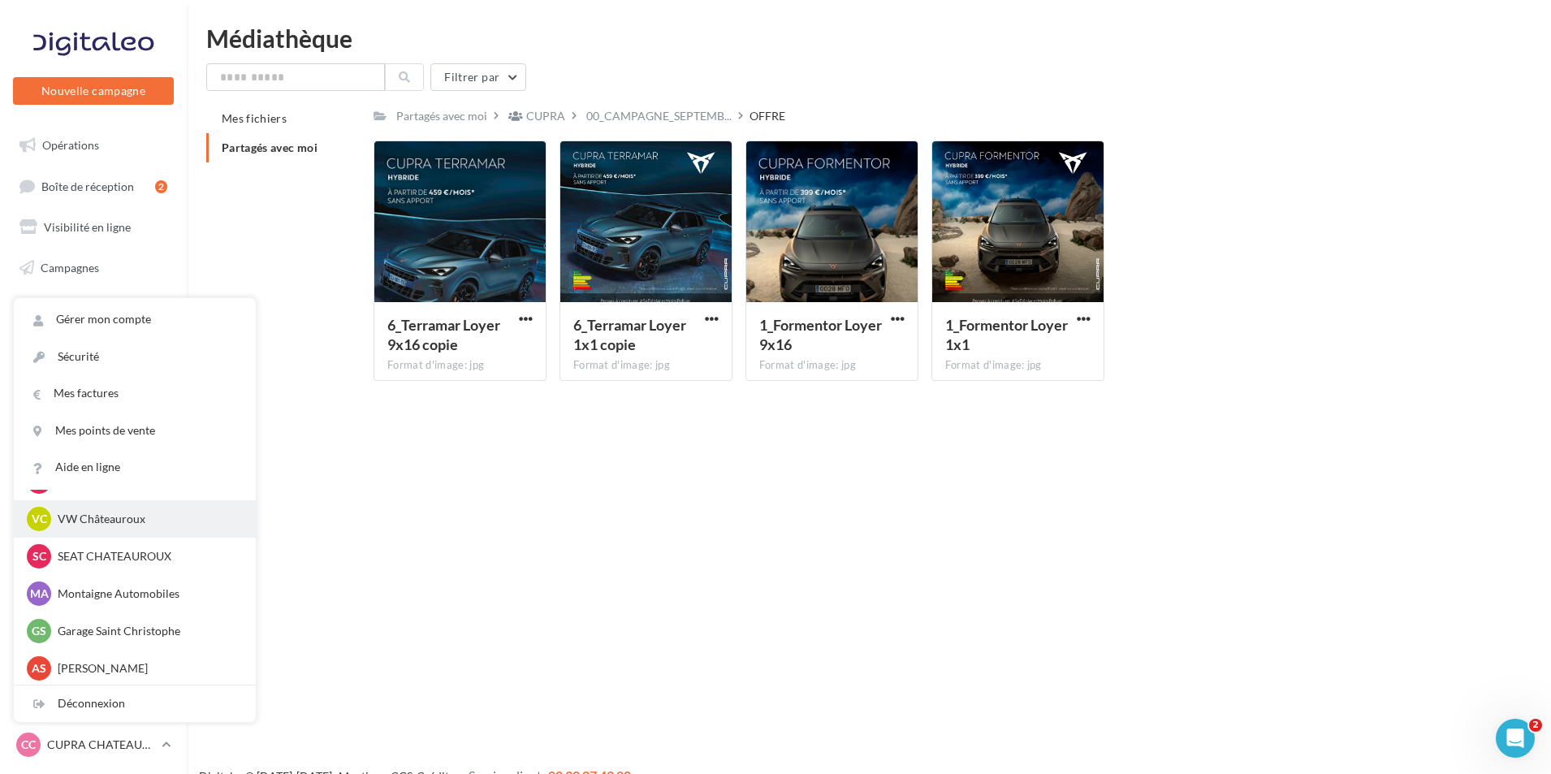
scroll to position [112, 0]
click at [158, 595] on p "Montaigne Automobiles" at bounding box center [147, 591] width 179 height 16
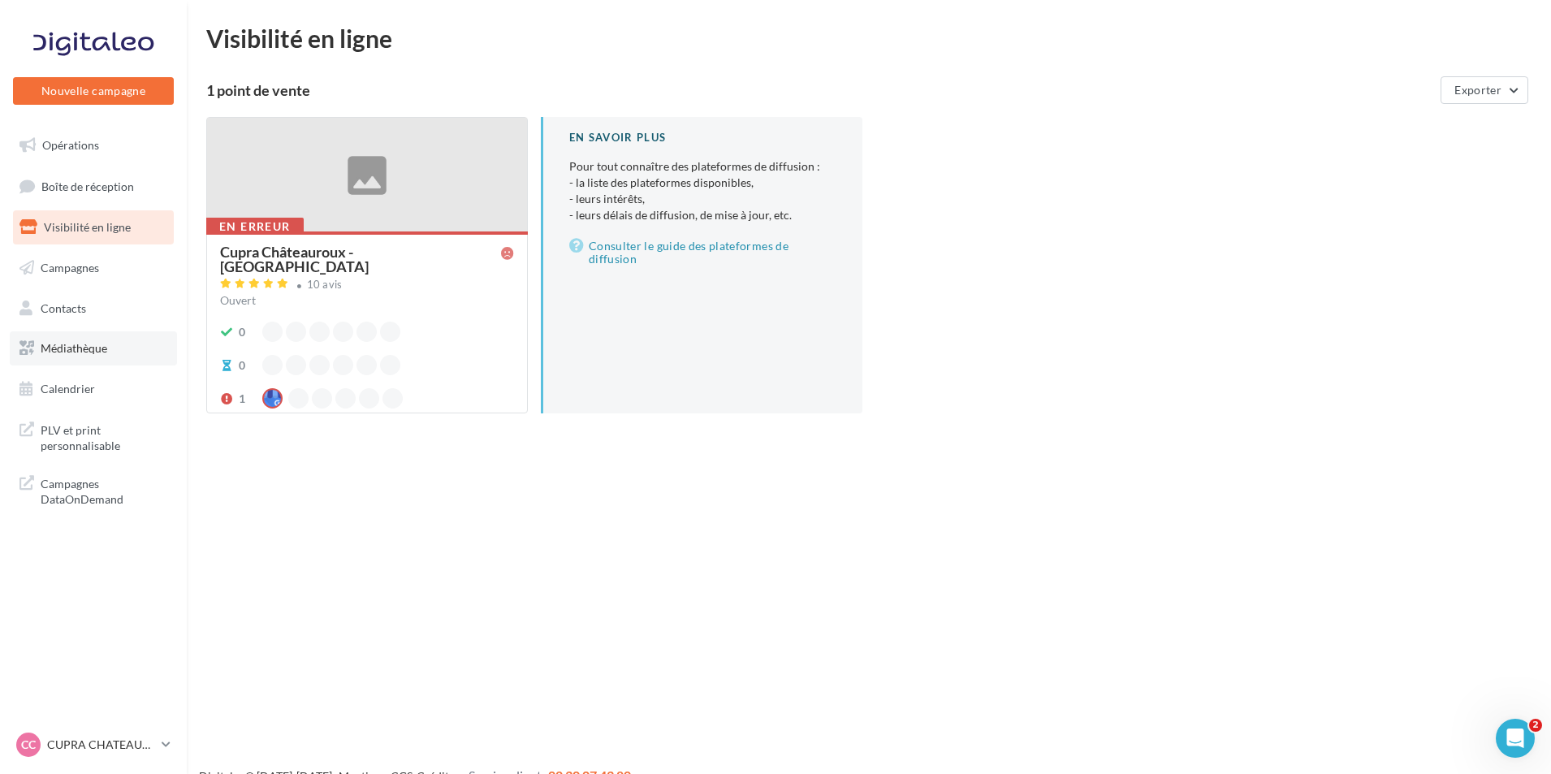
click at [99, 347] on span "Médiathèque" at bounding box center [74, 348] width 67 height 14
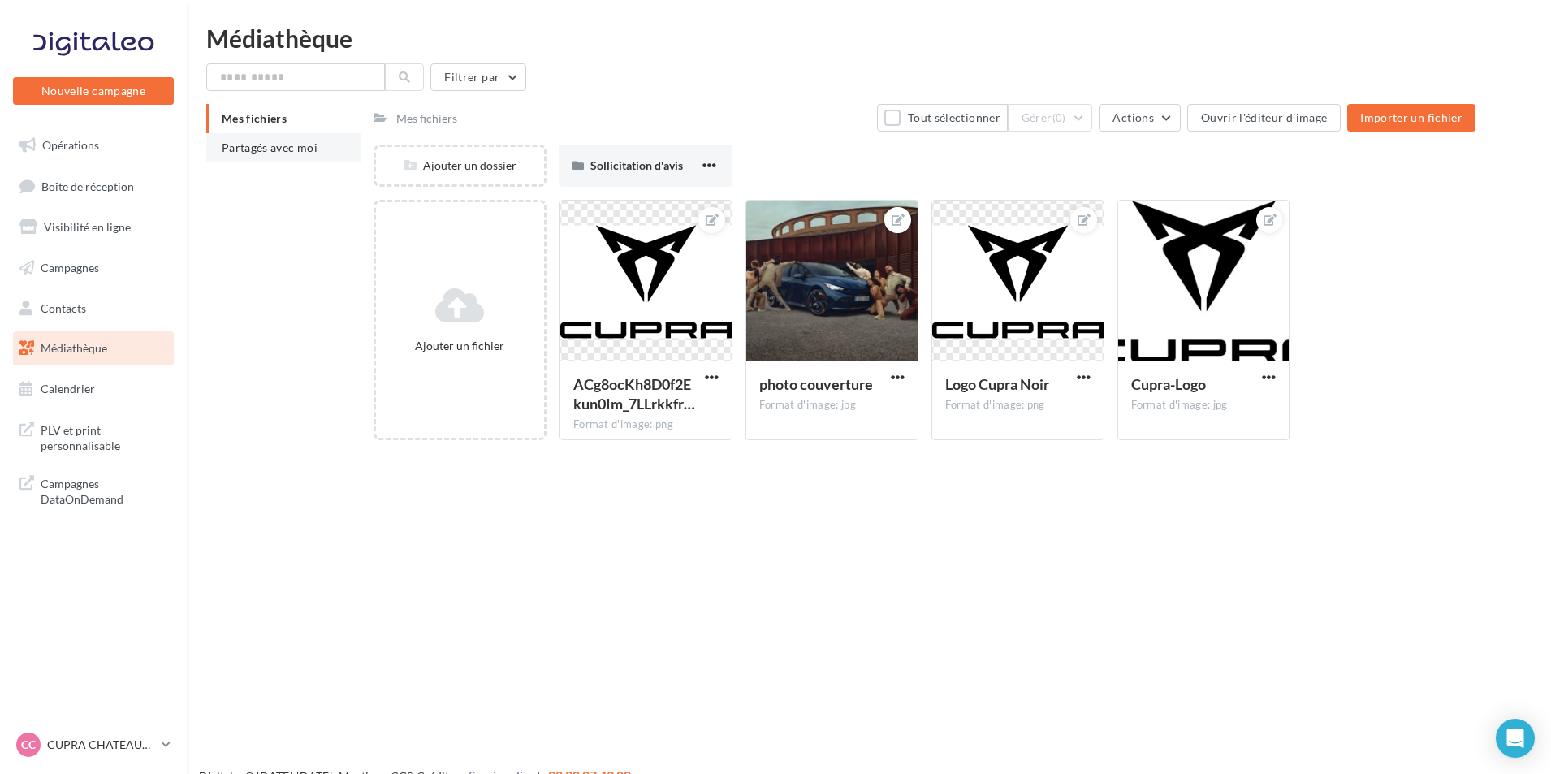
click at [265, 156] on li "Partagés avec moi" at bounding box center [283, 147] width 154 height 29
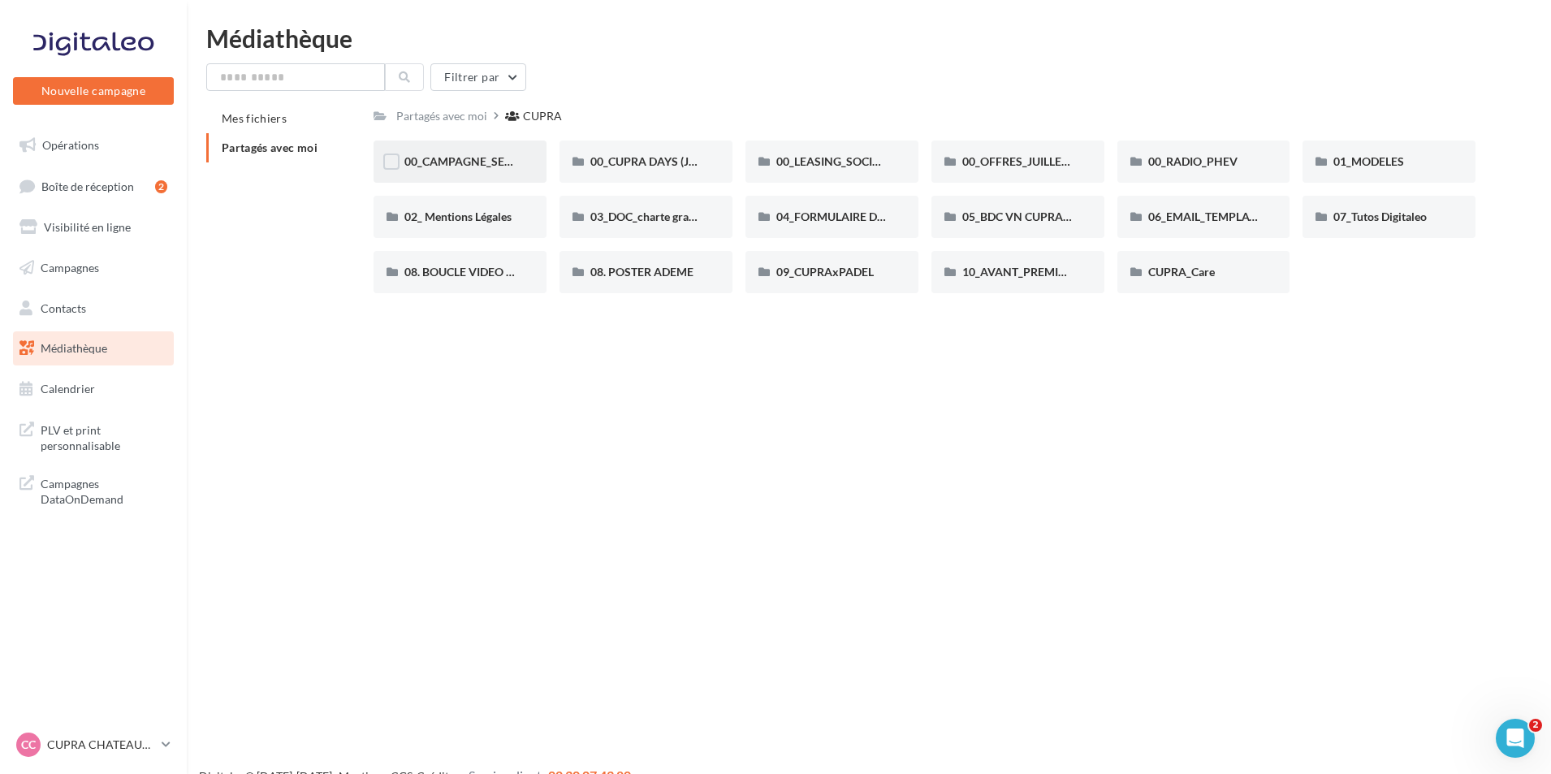
click at [517, 164] on div "00_CAMPAGNE_SEPTEMBRE" at bounding box center [459, 161] width 173 height 42
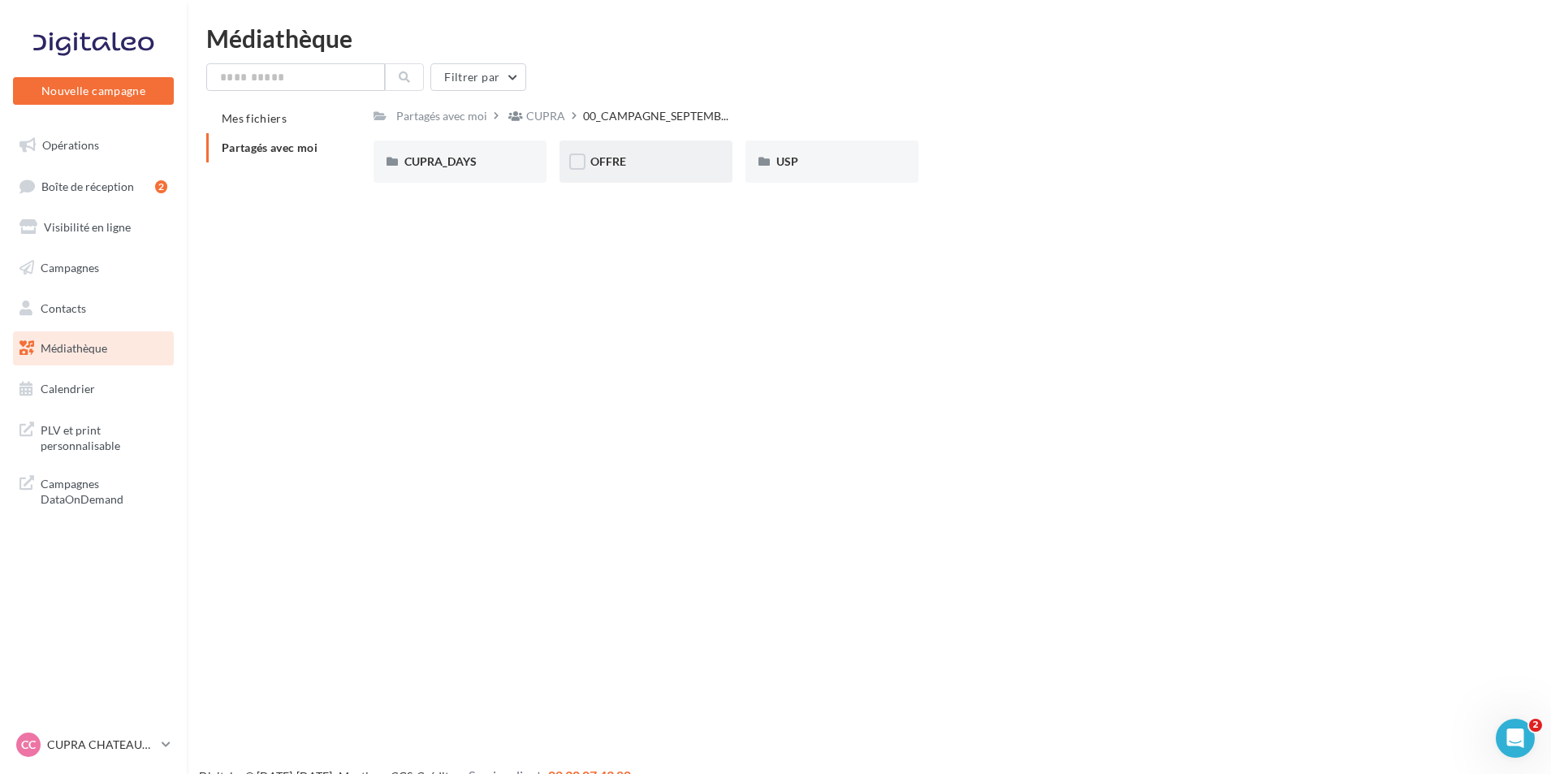
click at [654, 158] on div "OFFRE" at bounding box center [645, 161] width 111 height 16
click at [802, 169] on div "USP" at bounding box center [831, 161] width 111 height 16
click at [449, 156] on span "CUPRA_DAYS" at bounding box center [440, 161] width 72 height 14
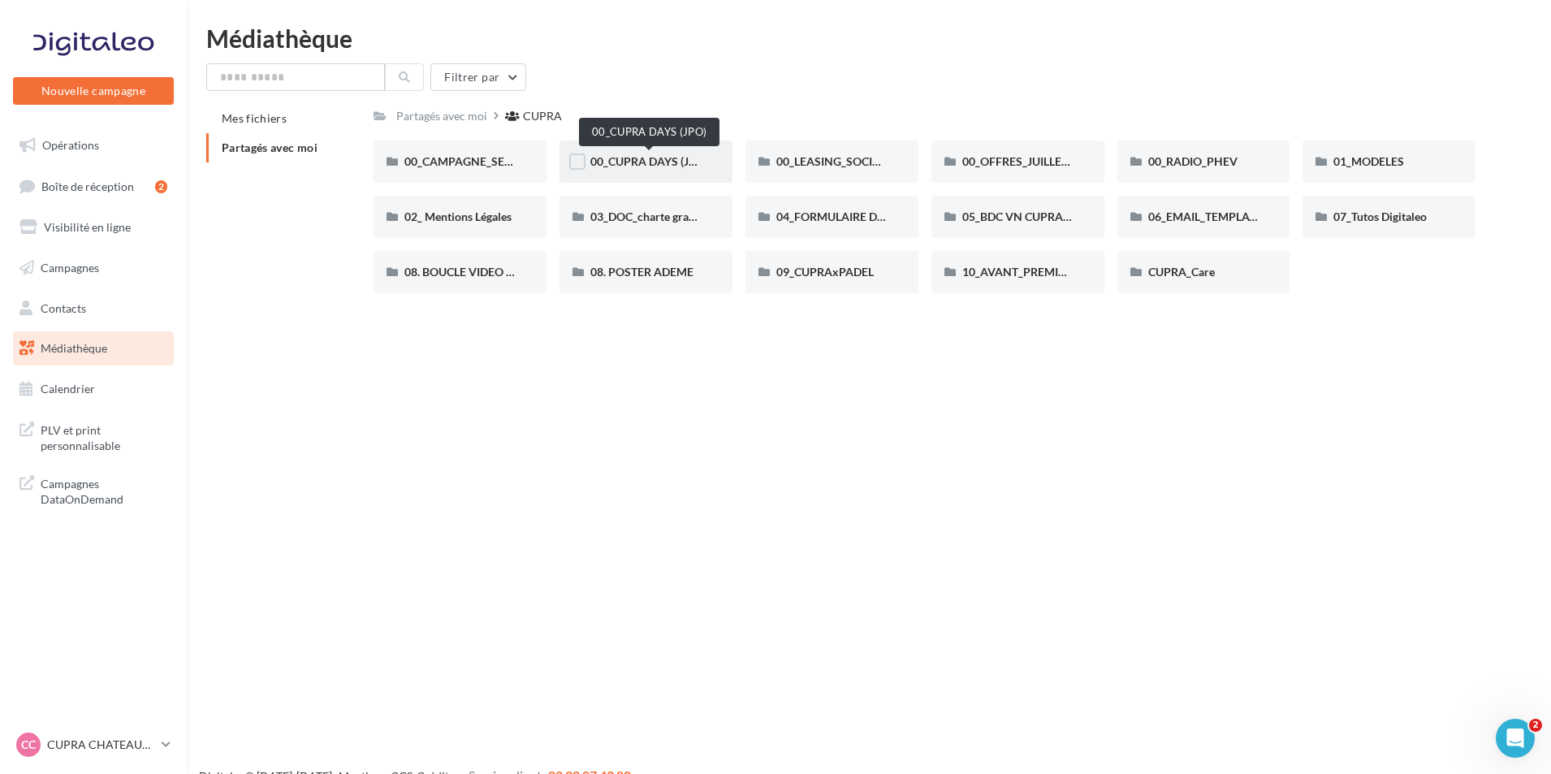
click at [670, 155] on span "00_CUPRA DAYS (JPO)" at bounding box center [649, 161] width 118 height 14
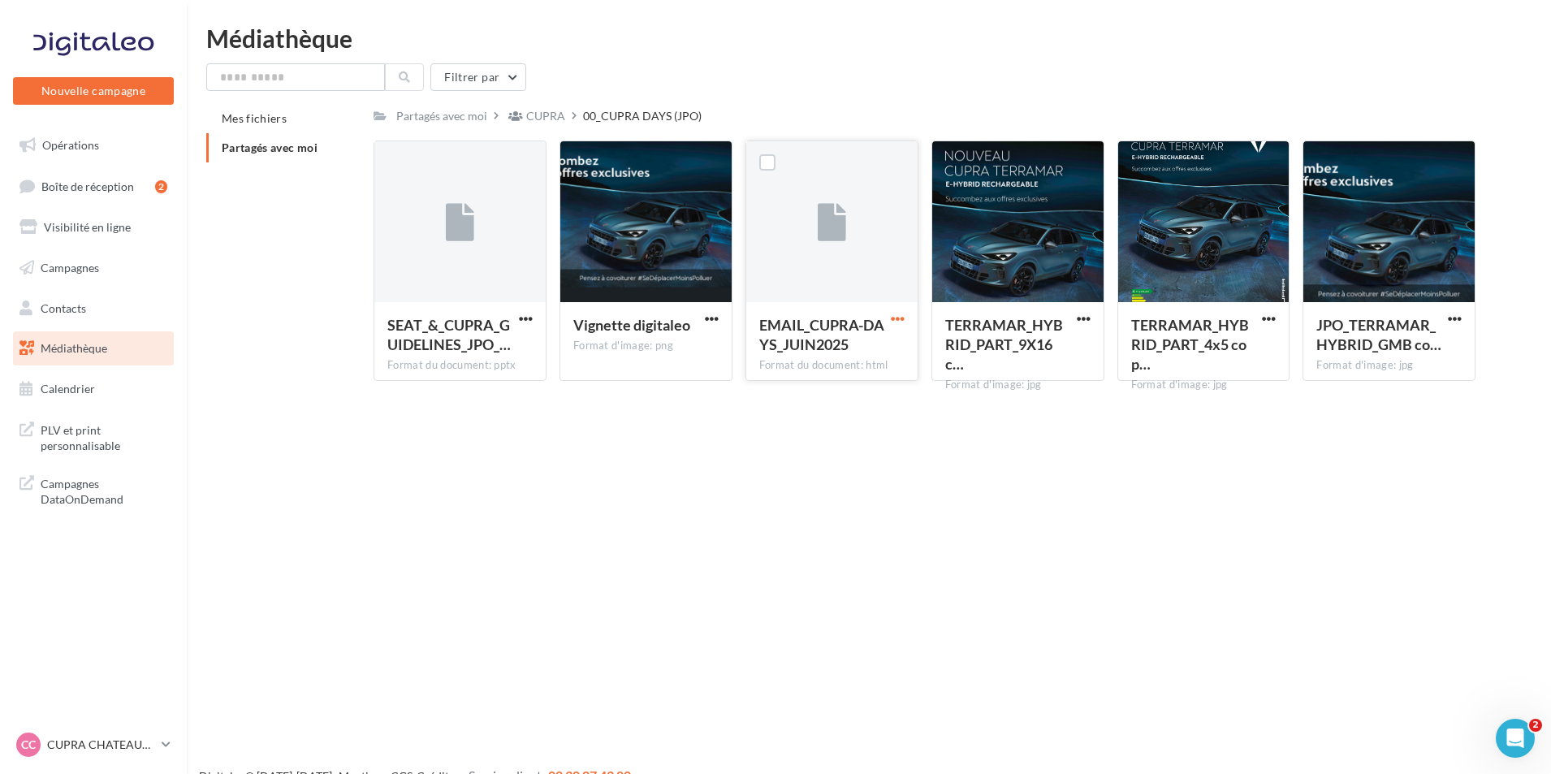
click at [904, 313] on span "button" at bounding box center [898, 319] width 14 height 14
click at [854, 394] on button "Copier l'URL" at bounding box center [826, 393] width 162 height 42
click at [900, 323] on span "button" at bounding box center [898, 319] width 14 height 14
click at [854, 351] on button "Télécharger" at bounding box center [826, 351] width 162 height 42
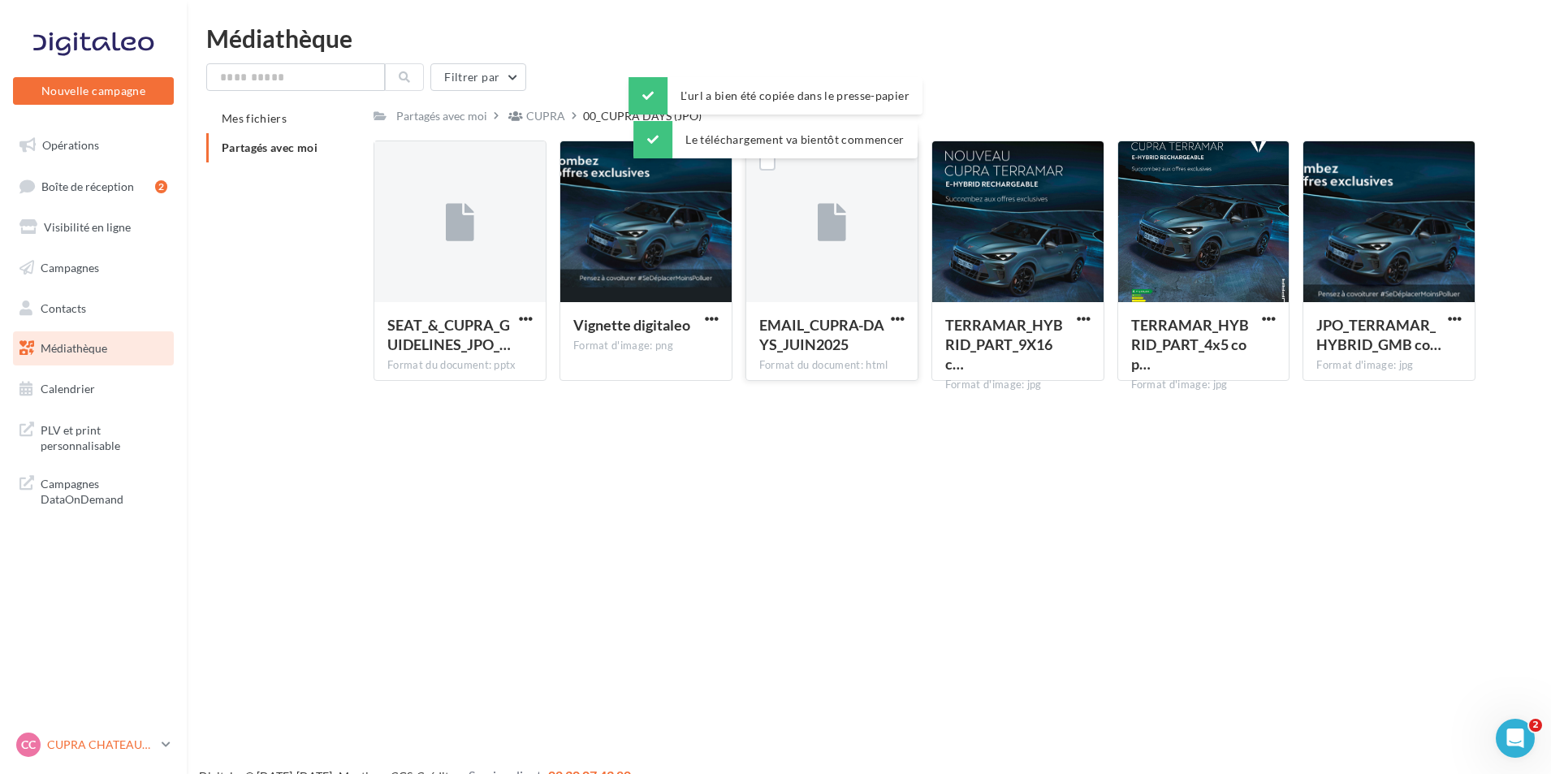
click at [114, 744] on p "CUPRA CHATEAUROUX" at bounding box center [101, 744] width 108 height 16
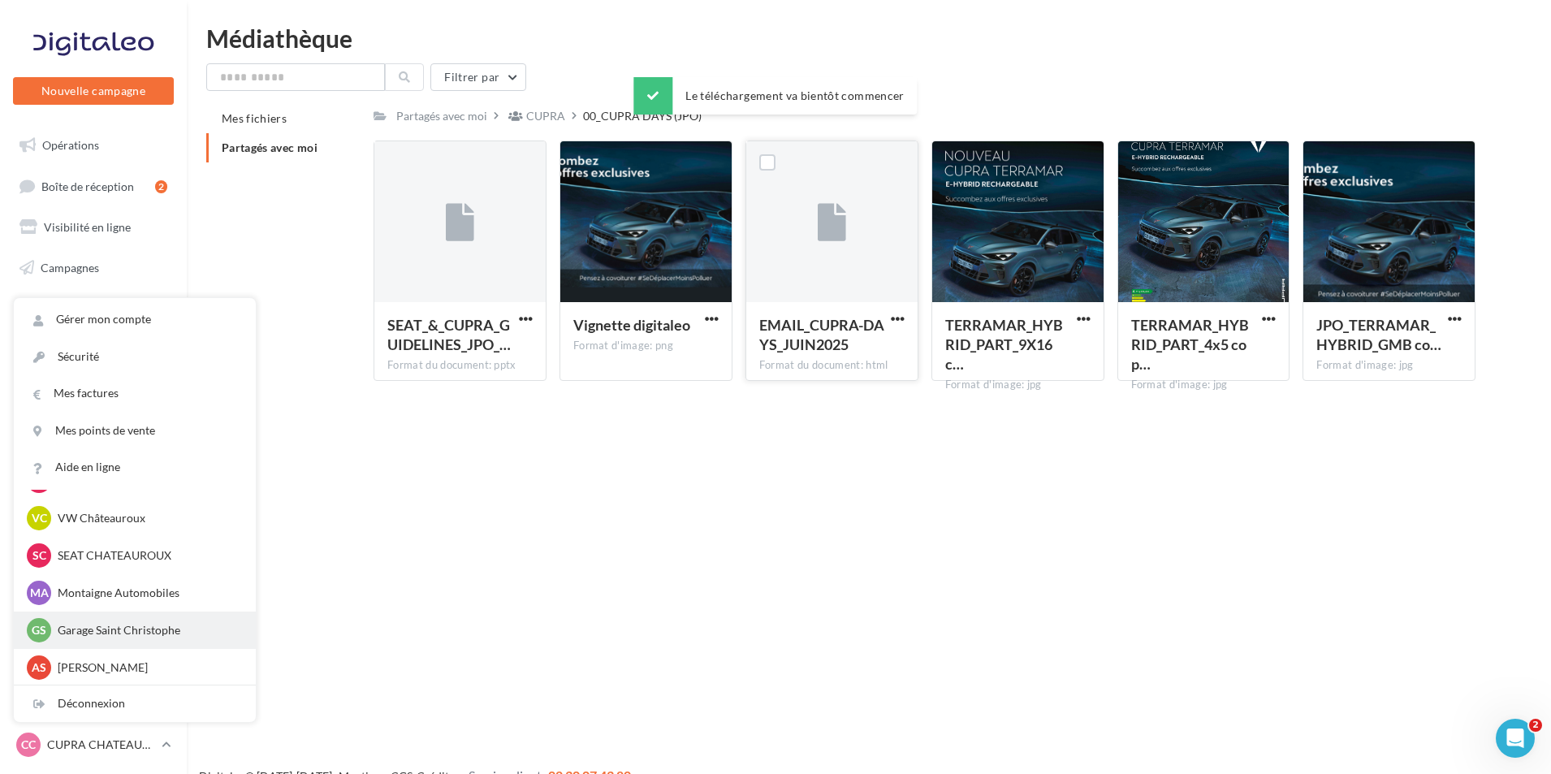
scroll to position [112, 0]
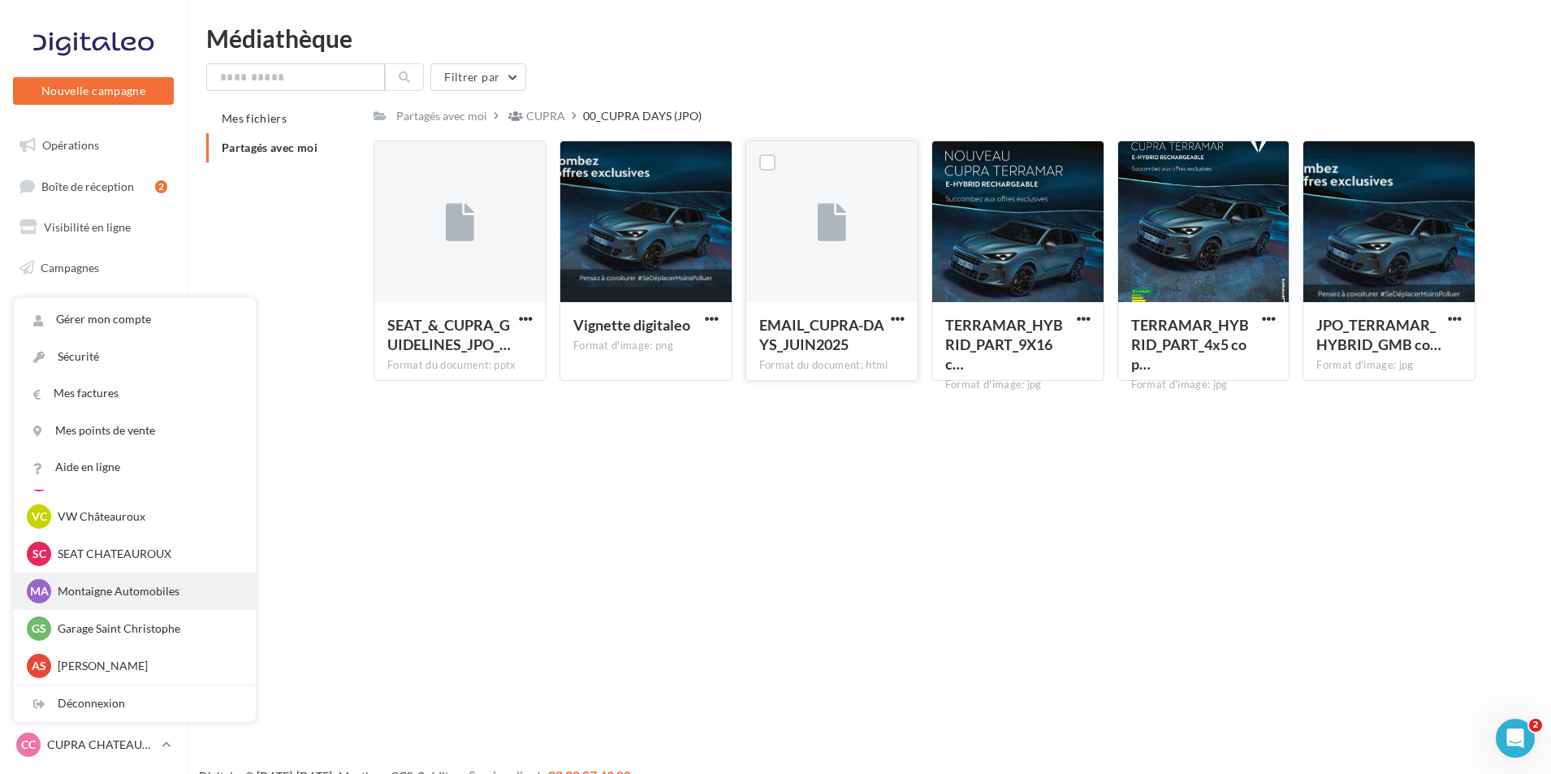
click at [179, 594] on p "Montaigne Automobiles" at bounding box center [147, 591] width 179 height 16
